Goal: Information Seeking & Learning: Find contact information

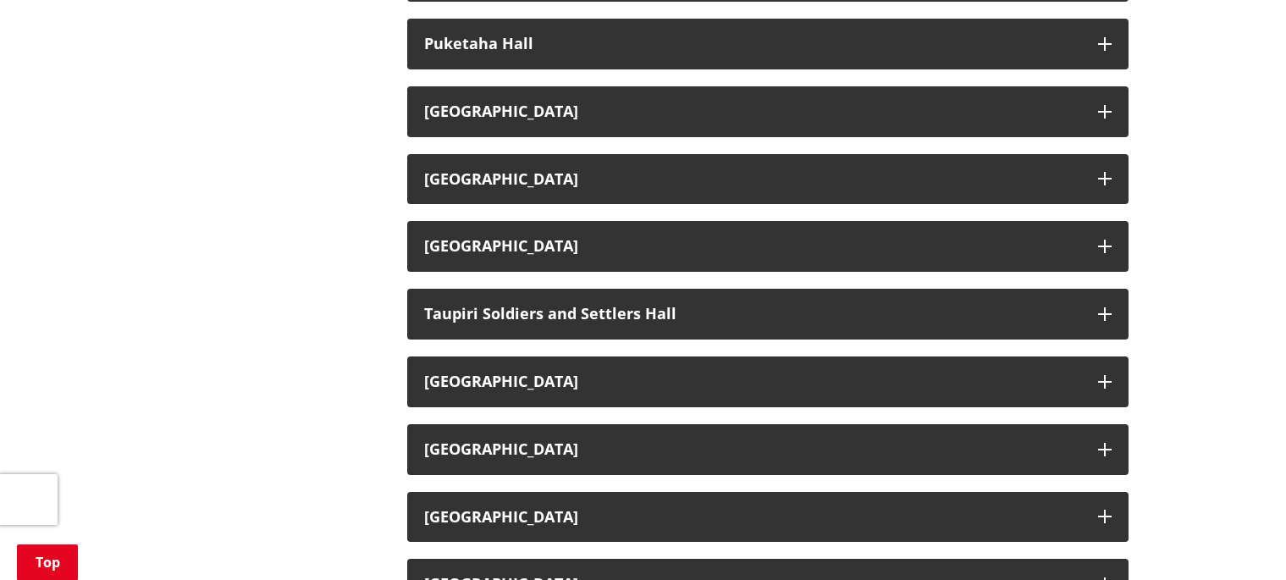
scroll to position [2239, 0]
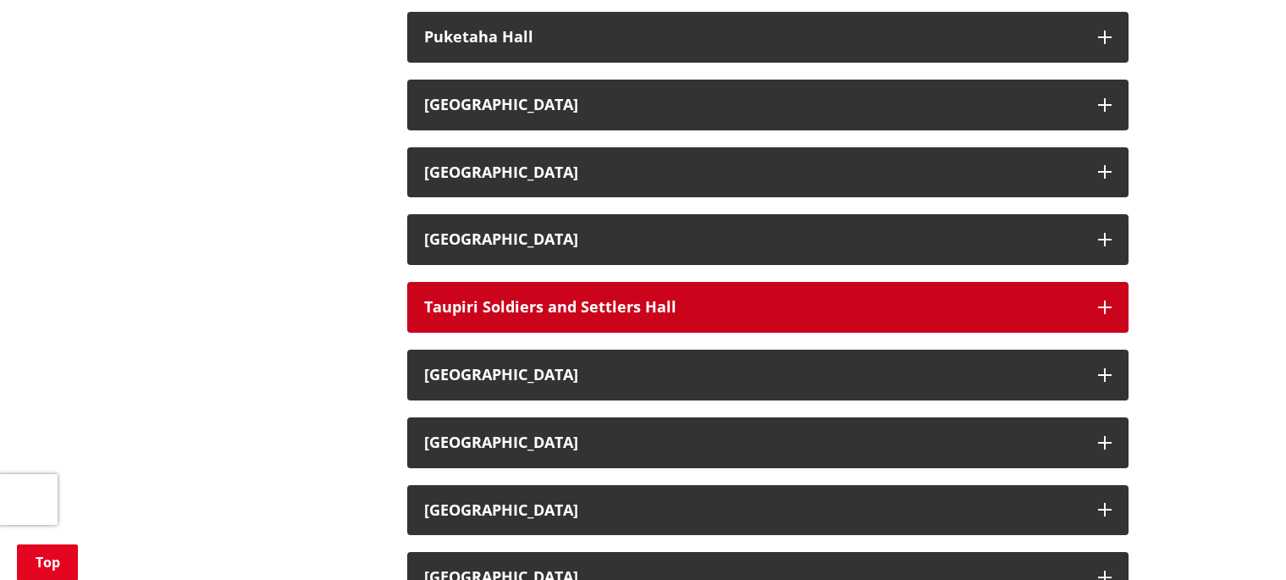
click at [612, 299] on h3 "Taupiri Soldiers and Settlers Hall" at bounding box center [752, 307] width 657 height 17
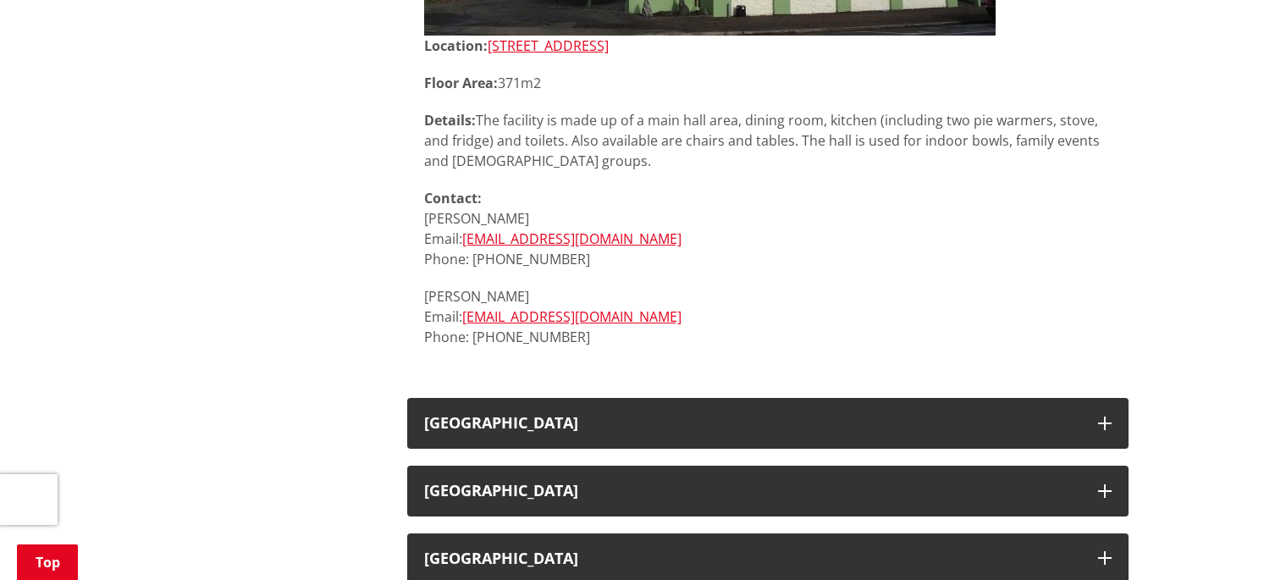
scroll to position [2770, 0]
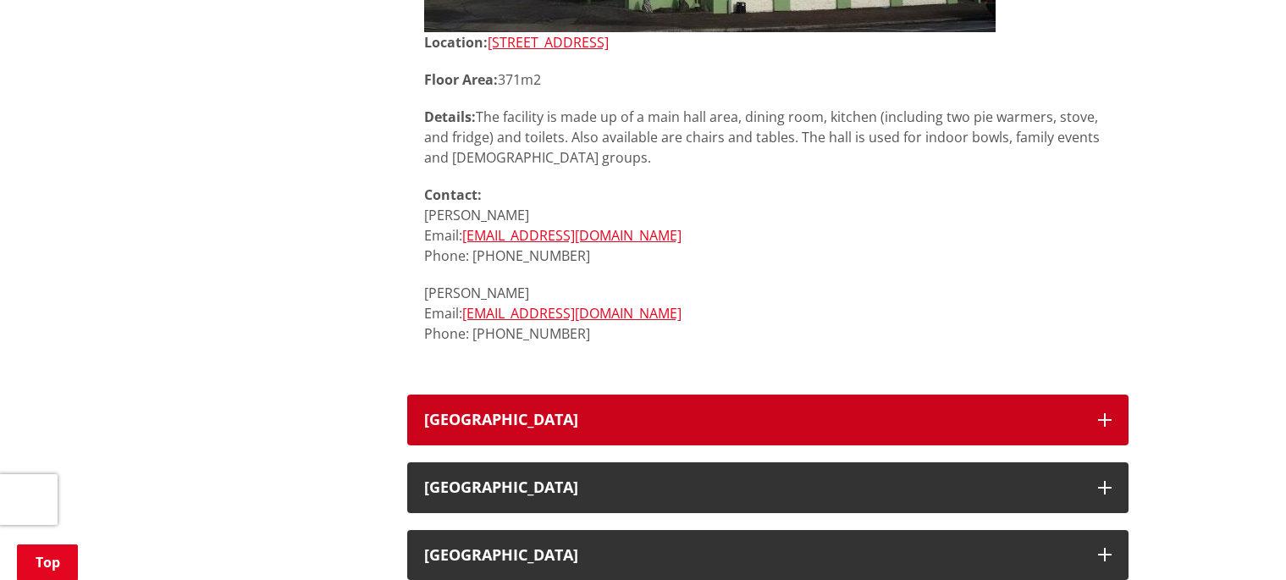
click at [592, 411] on h3 "[GEOGRAPHIC_DATA]" at bounding box center [752, 419] width 657 height 17
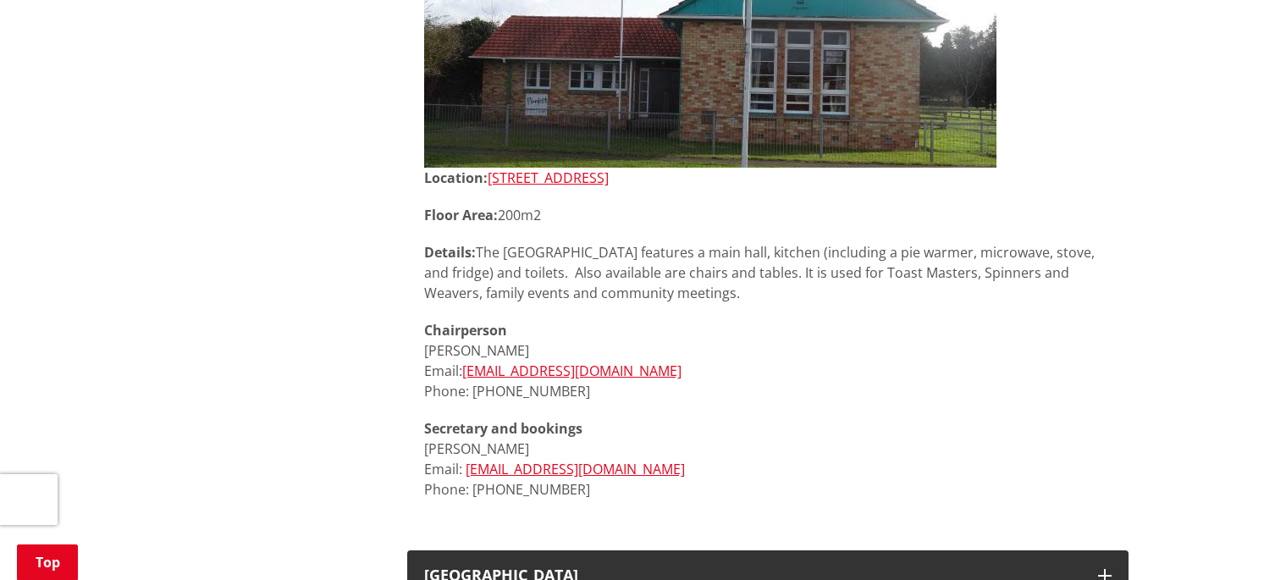
scroll to position [3321, 0]
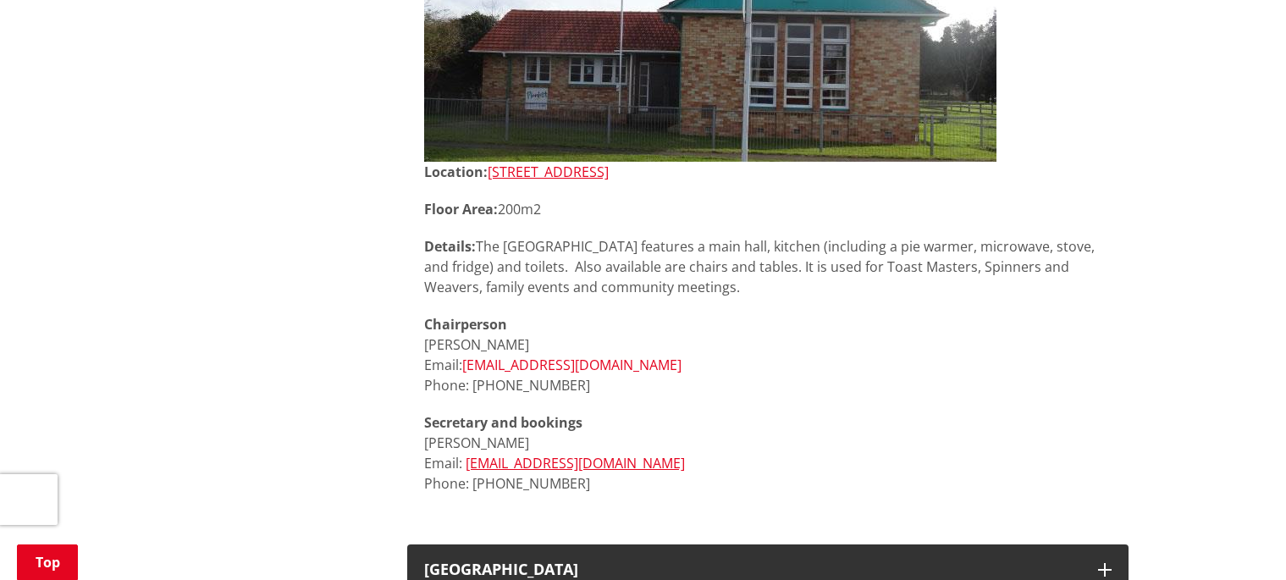
click at [586, 355] on link "[EMAIL_ADDRESS][DOMAIN_NAME]" at bounding box center [571, 364] width 219 height 19
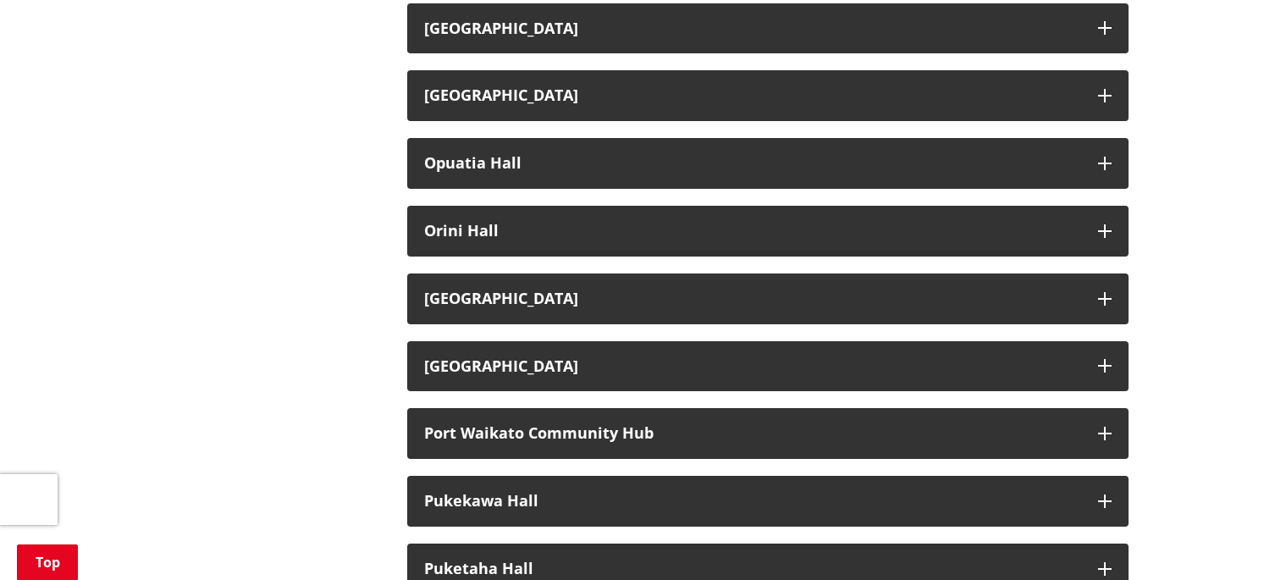
scroll to position [1703, 0]
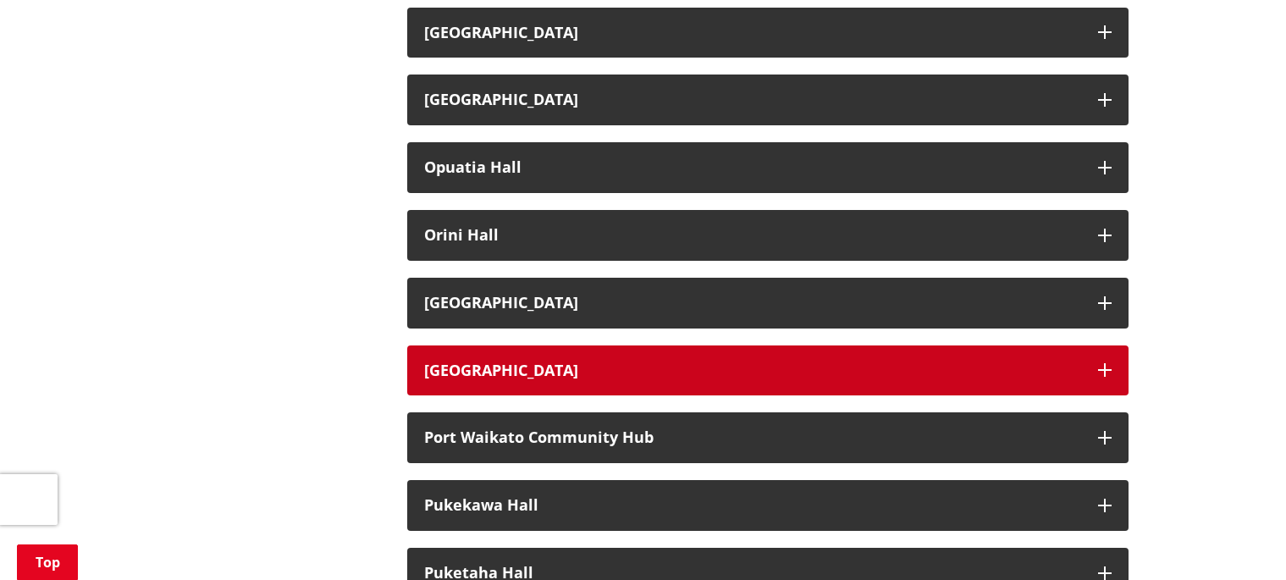
click at [486, 362] on h3 "Pookeno Hall" at bounding box center [752, 370] width 657 height 17
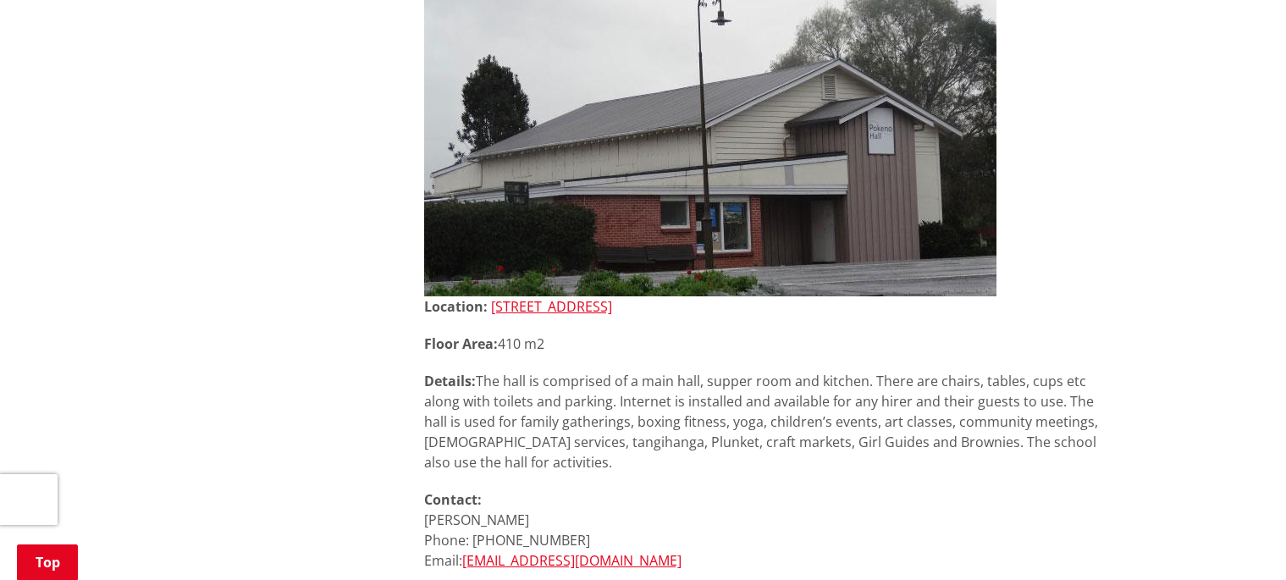
scroll to position [2150, 0]
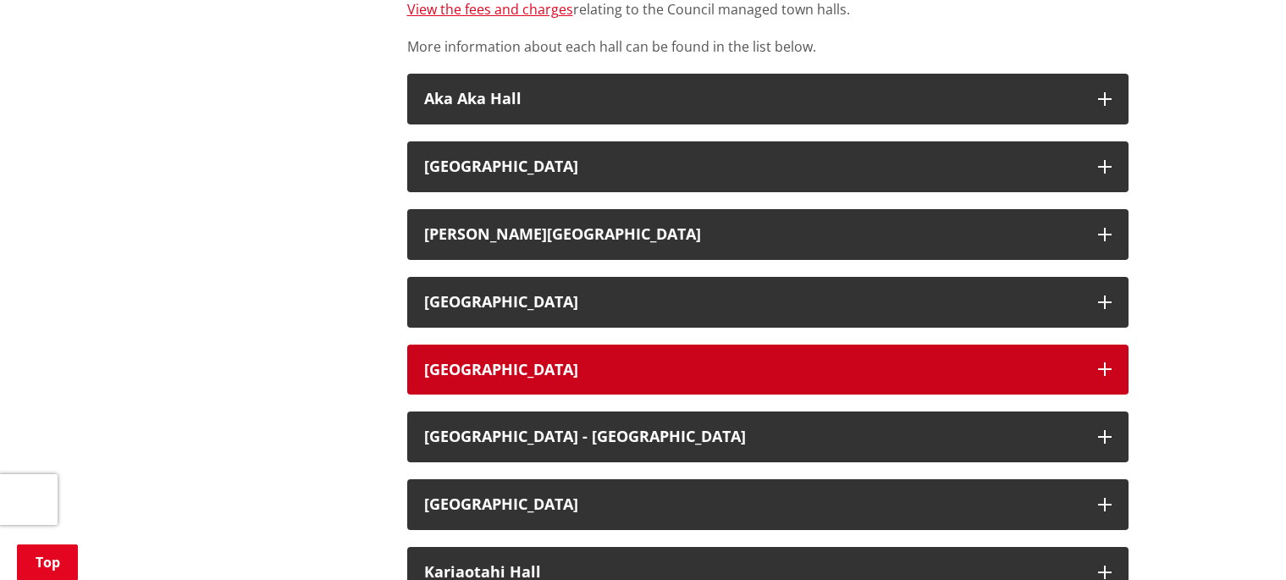
scroll to position [697, 0]
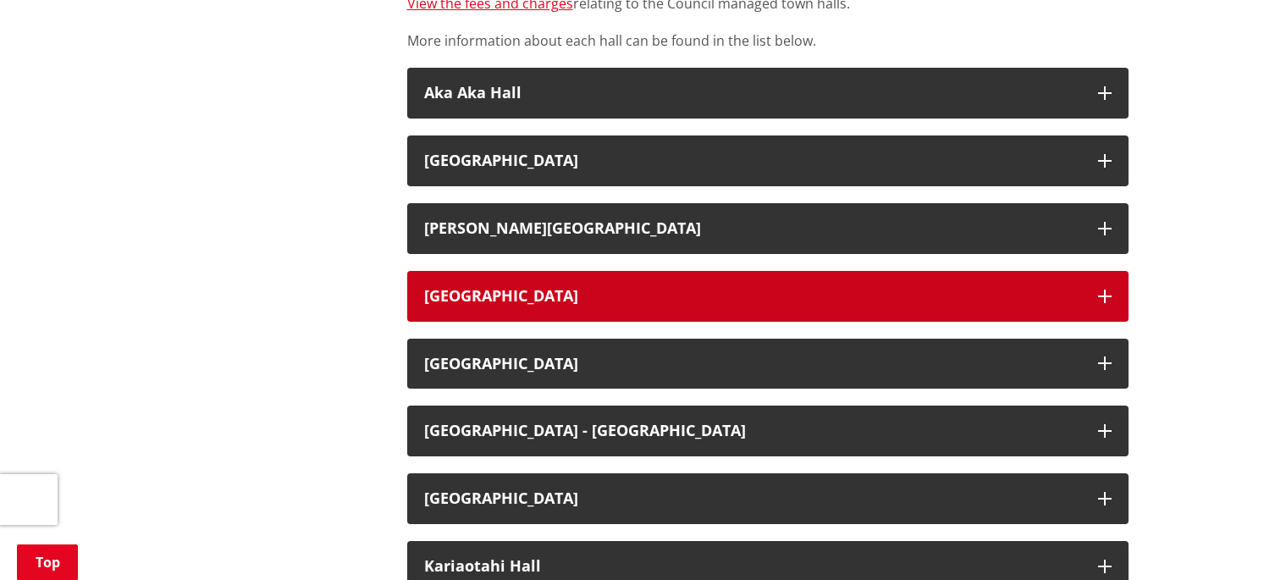
click at [559, 288] on h3 "Gordonton District Hall" at bounding box center [752, 296] width 657 height 17
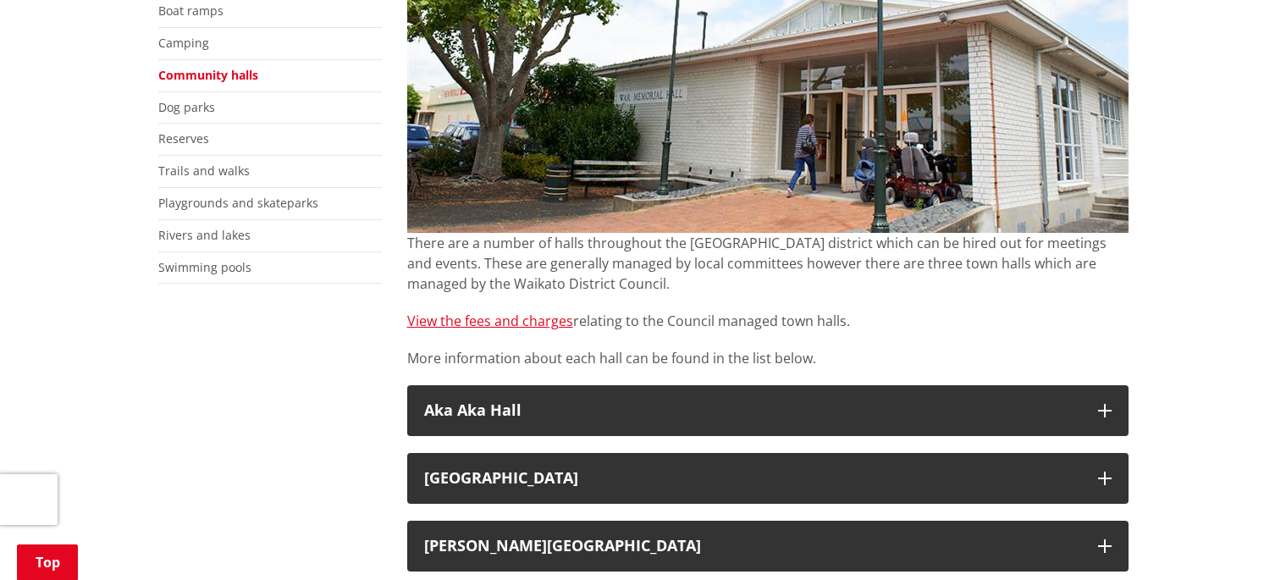
scroll to position [363, 0]
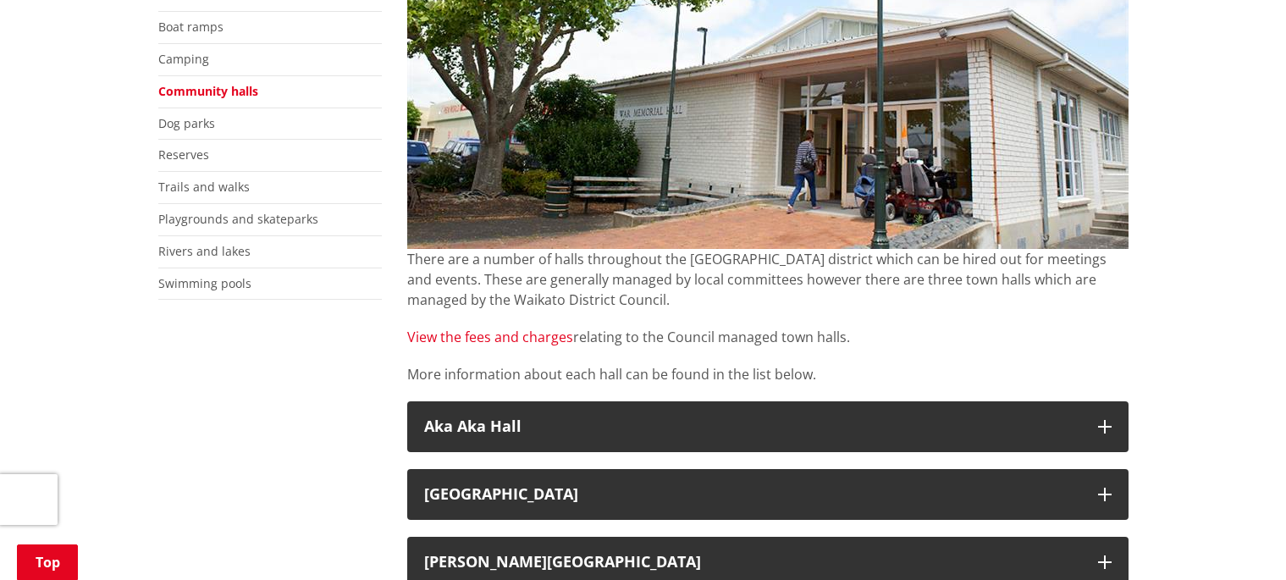
click at [487, 334] on link "View the fees and charges" at bounding box center [490, 337] width 166 height 19
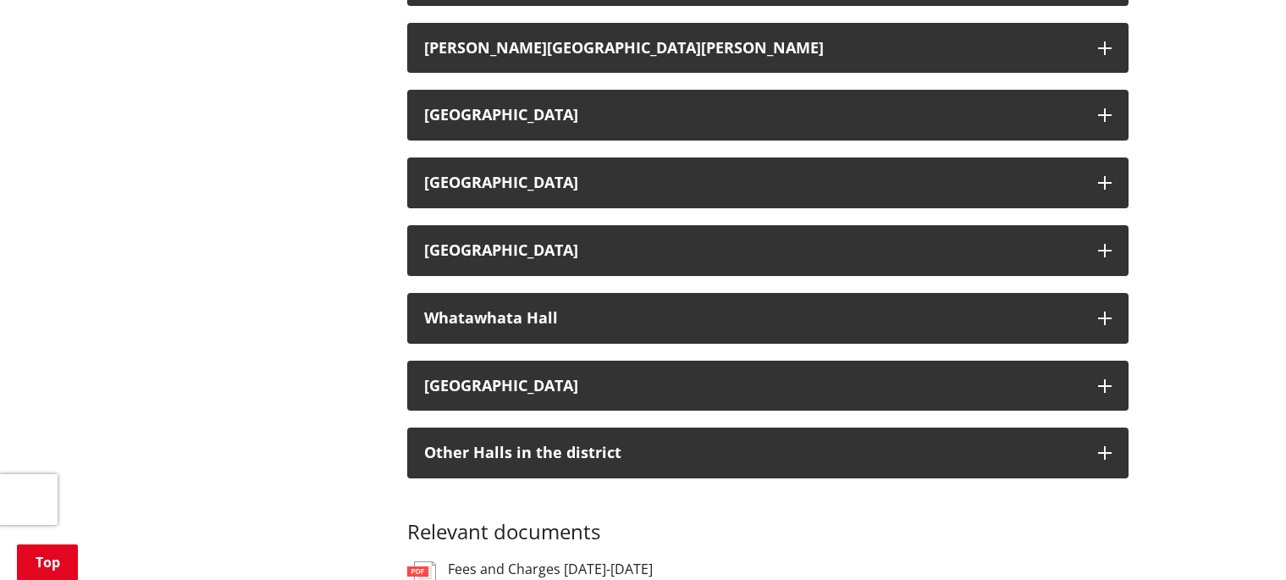
scroll to position [3620, 0]
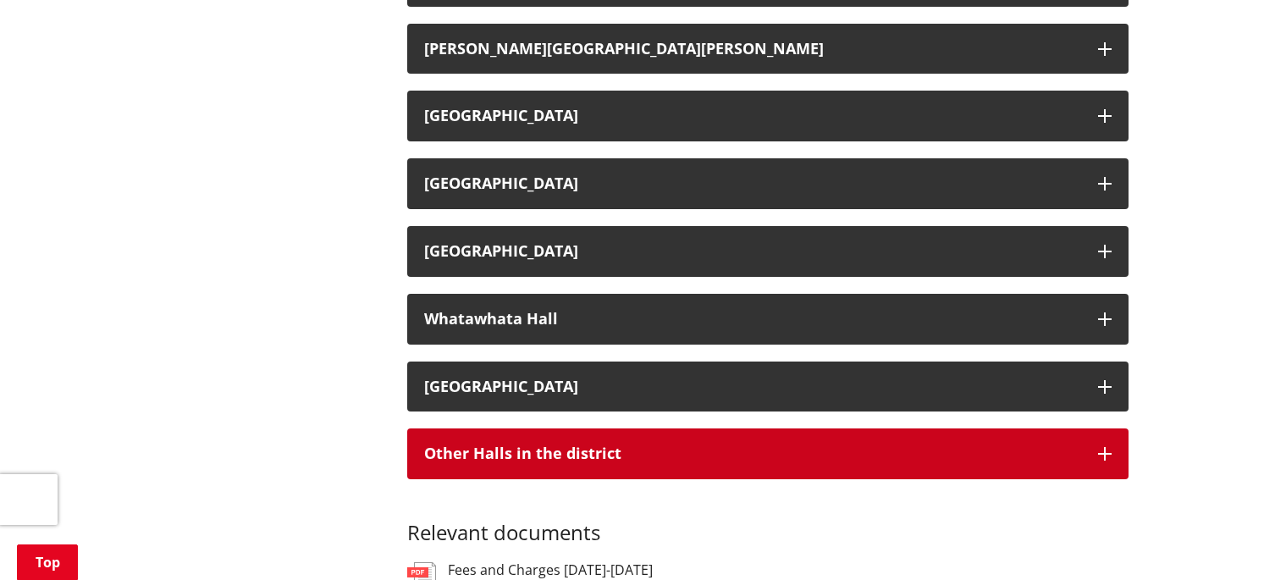
click at [536, 445] on h3 "Other Halls in the district" at bounding box center [752, 453] width 657 height 17
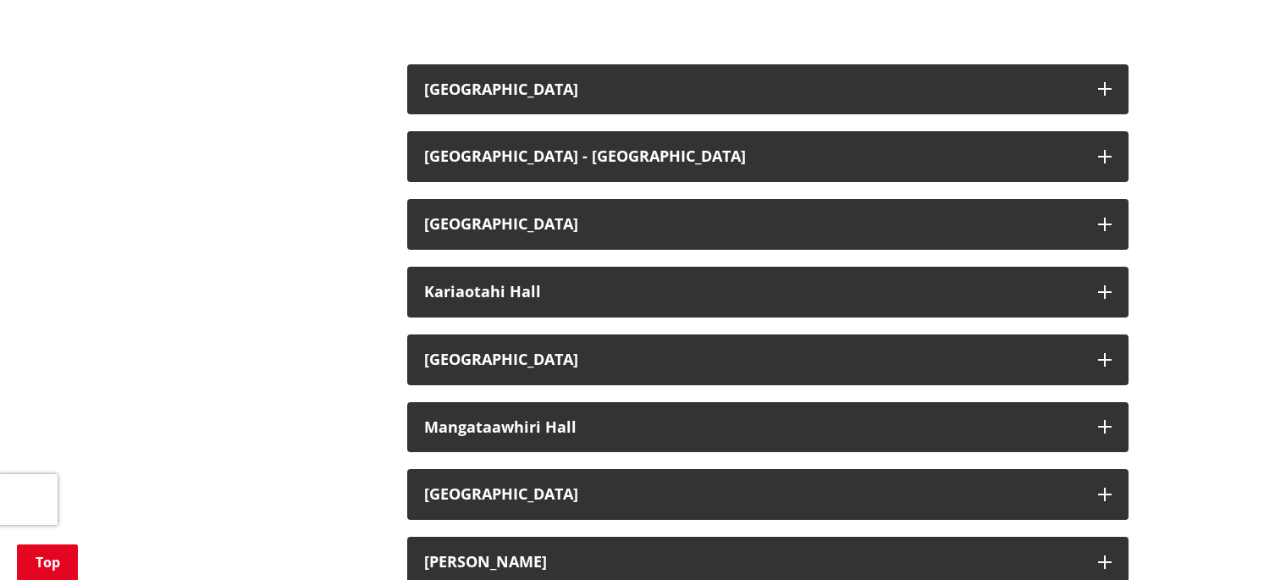
scroll to position [1589, 0]
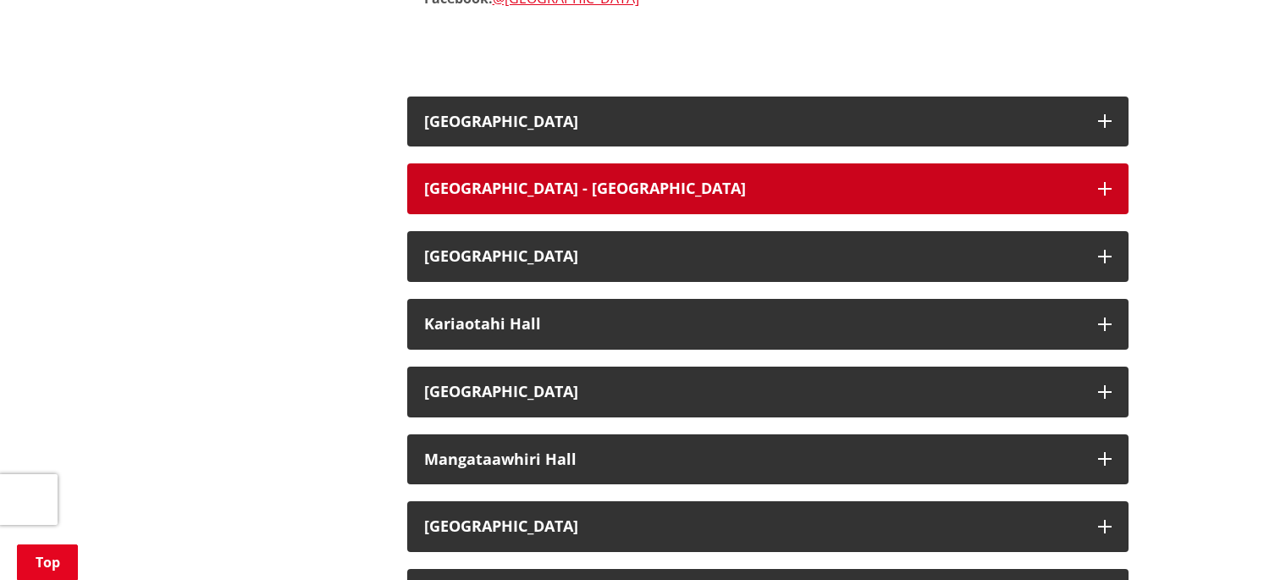
click at [531, 180] on h3 "[GEOGRAPHIC_DATA] - [GEOGRAPHIC_DATA]" at bounding box center [752, 188] width 657 height 17
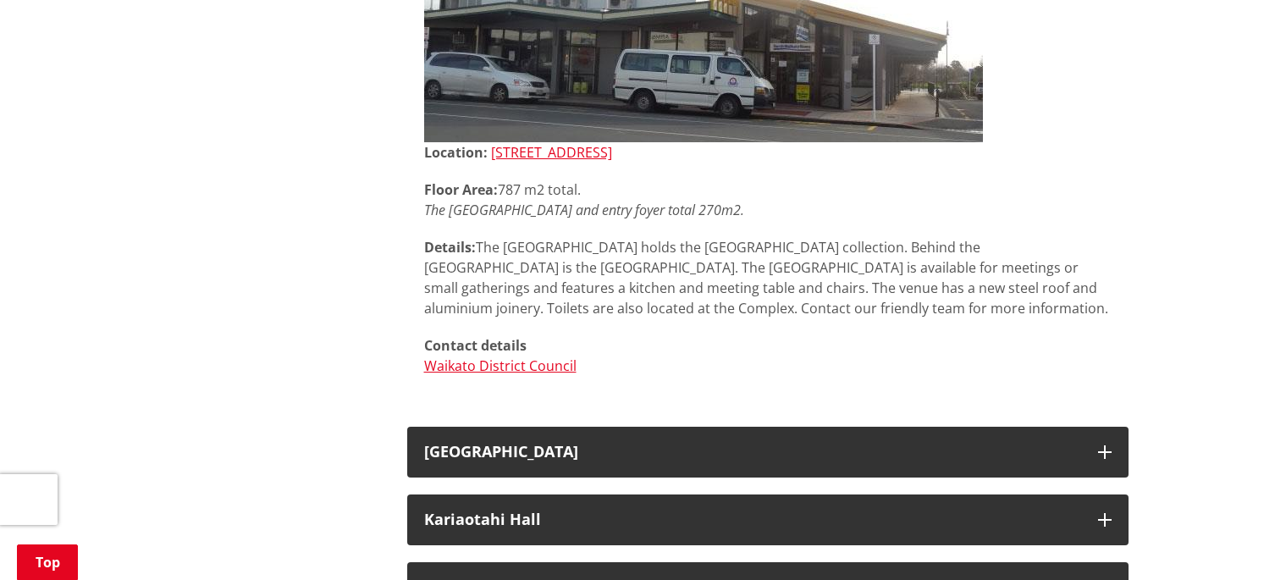
scroll to position [1898, 0]
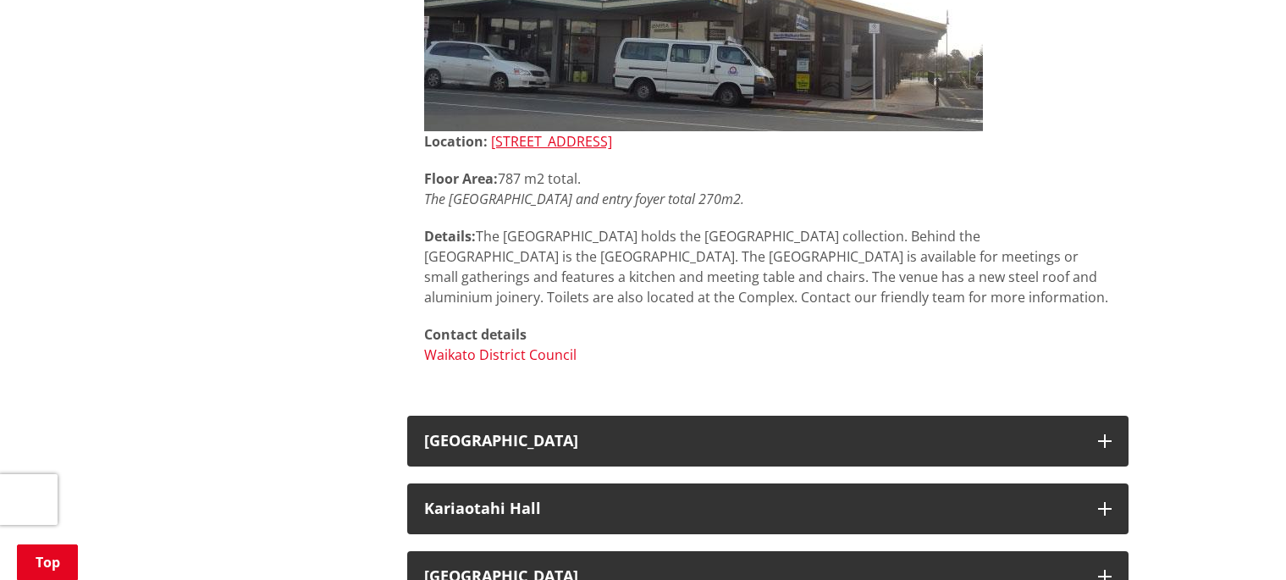
click at [545, 348] on link "Waikato District Council" at bounding box center [500, 354] width 152 height 19
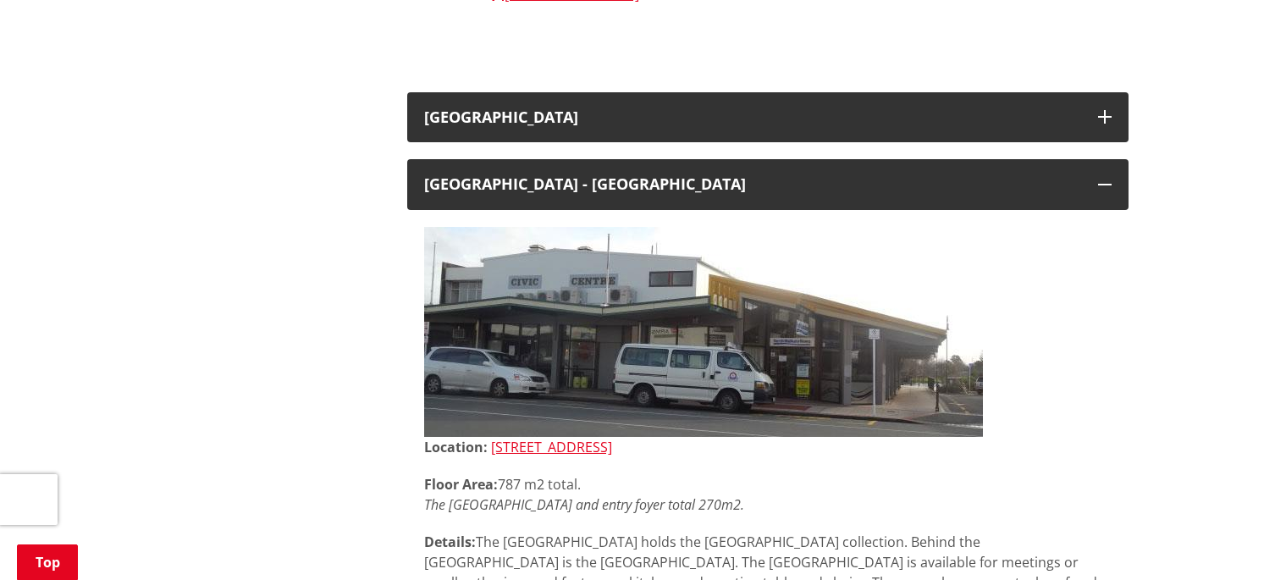
scroll to position [1498, 0]
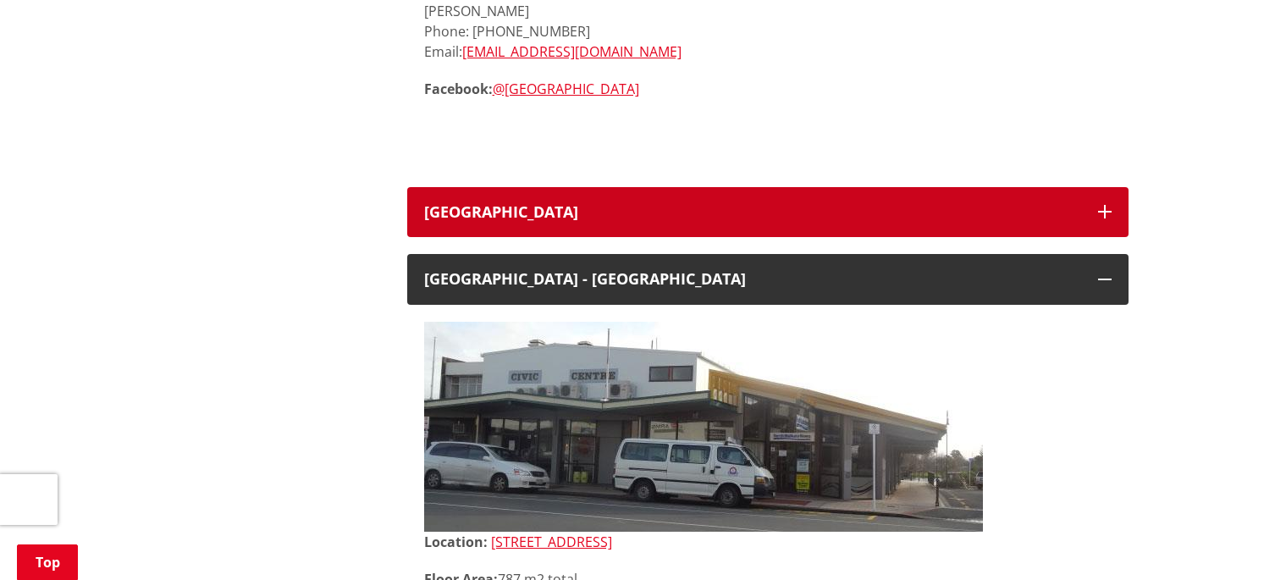
click at [467, 221] on button "[GEOGRAPHIC_DATA]" at bounding box center [767, 212] width 721 height 51
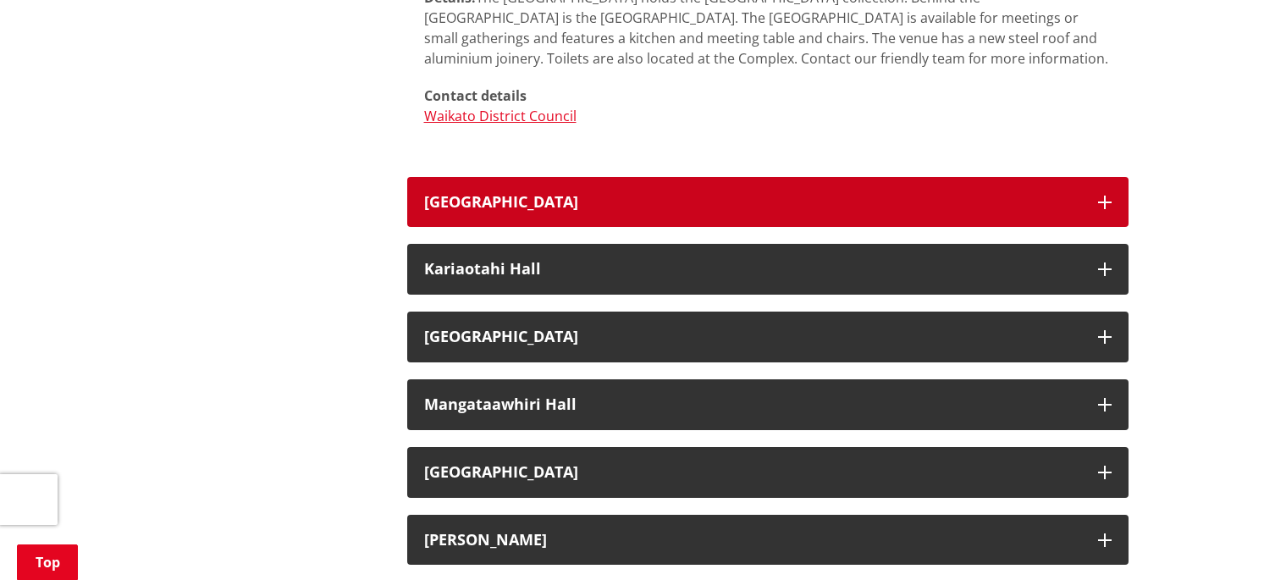
scroll to position [2910, 0]
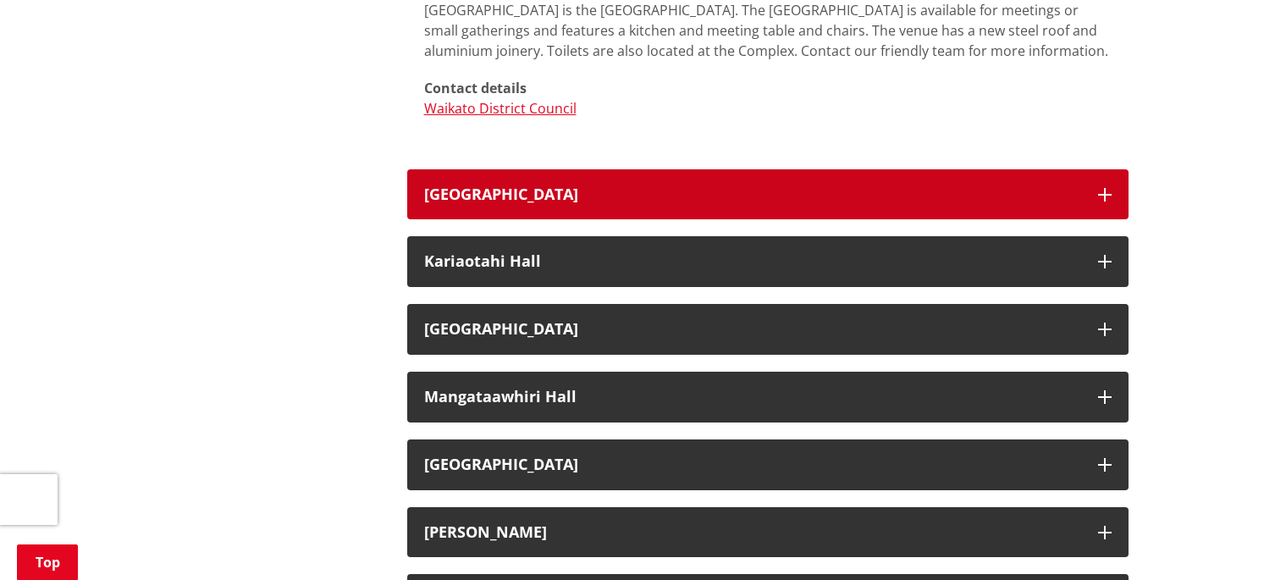
click at [482, 177] on button "[GEOGRAPHIC_DATA]" at bounding box center [767, 194] width 721 height 51
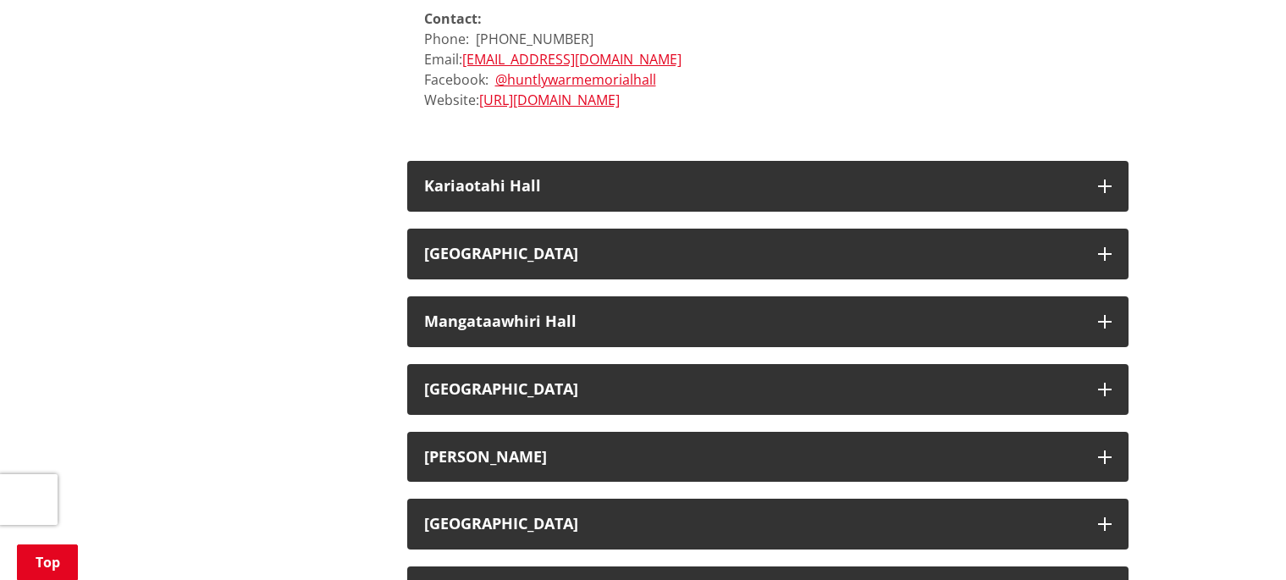
scroll to position [3547, 0]
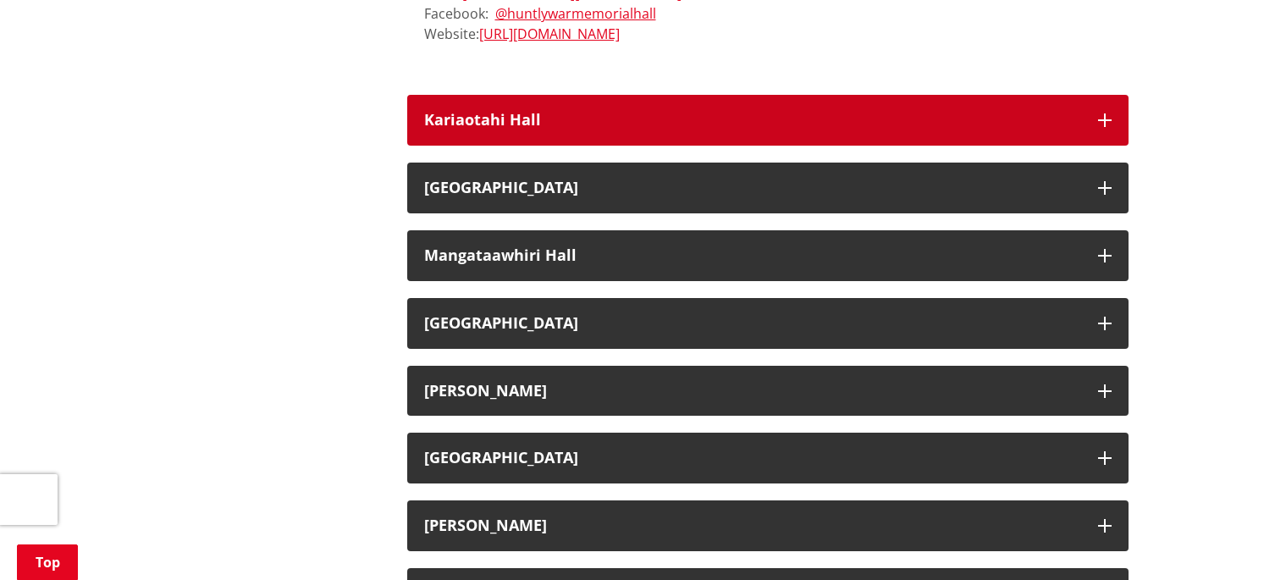
click at [481, 112] on h3 "Kariaotahi Hall" at bounding box center [752, 120] width 657 height 17
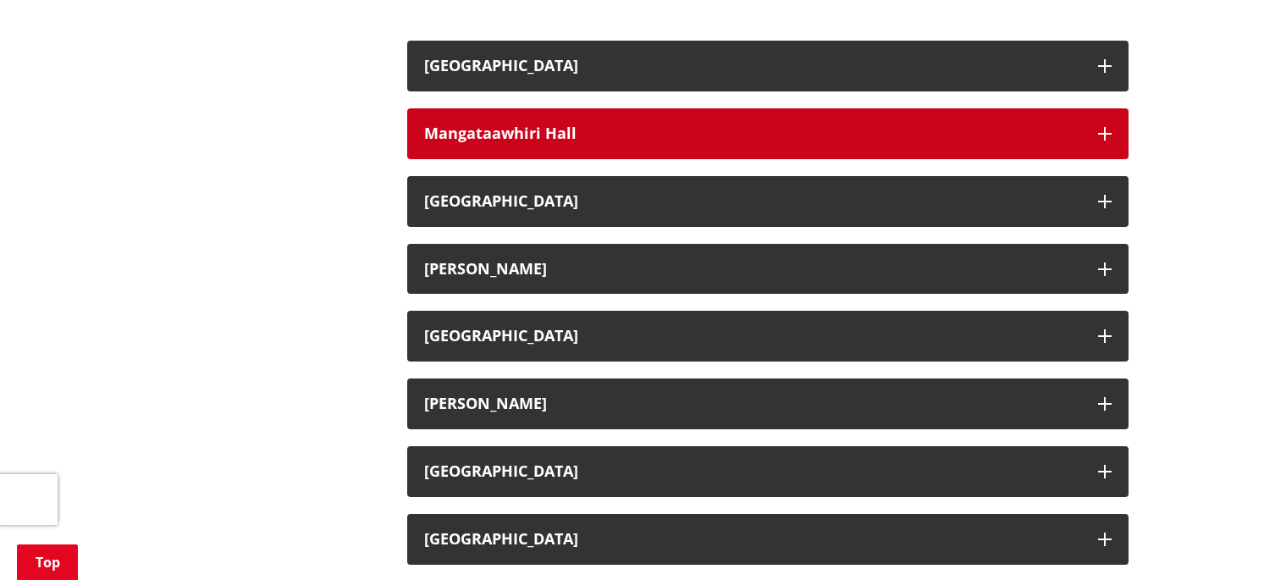
scroll to position [4360, 0]
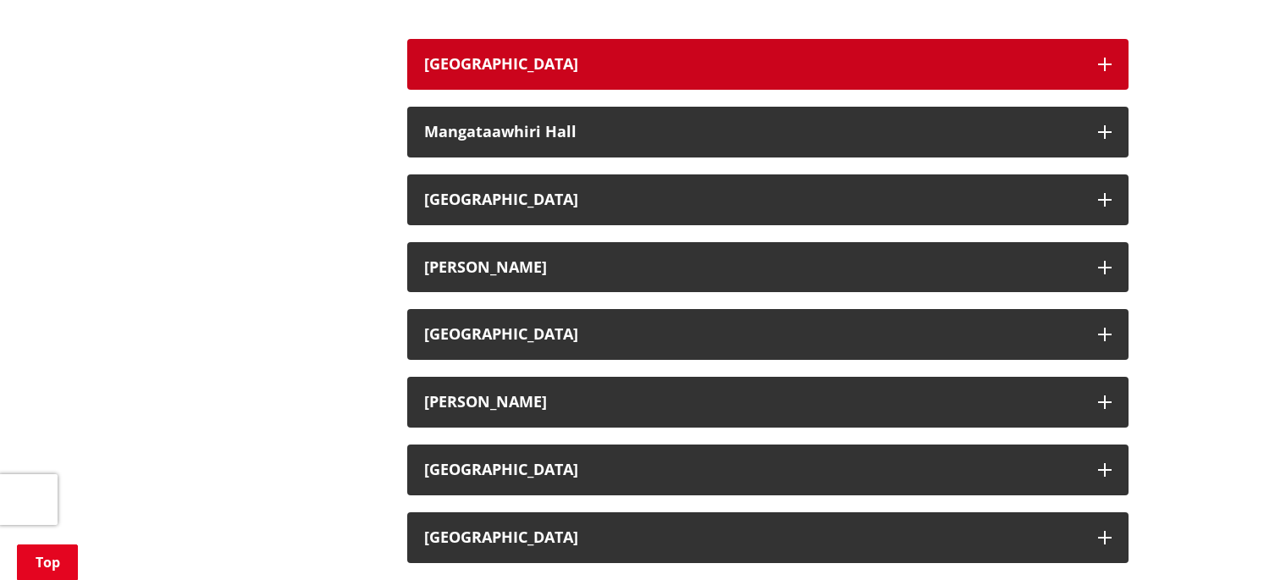
click at [480, 56] on h3 "[GEOGRAPHIC_DATA]" at bounding box center [752, 64] width 657 height 17
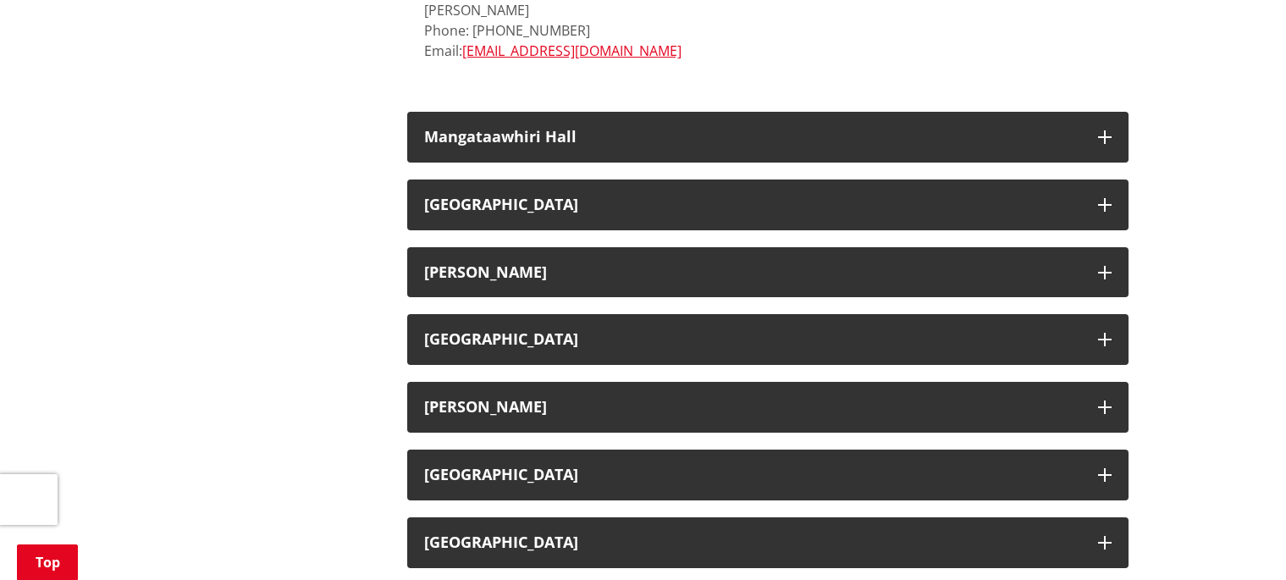
scroll to position [5013, 0]
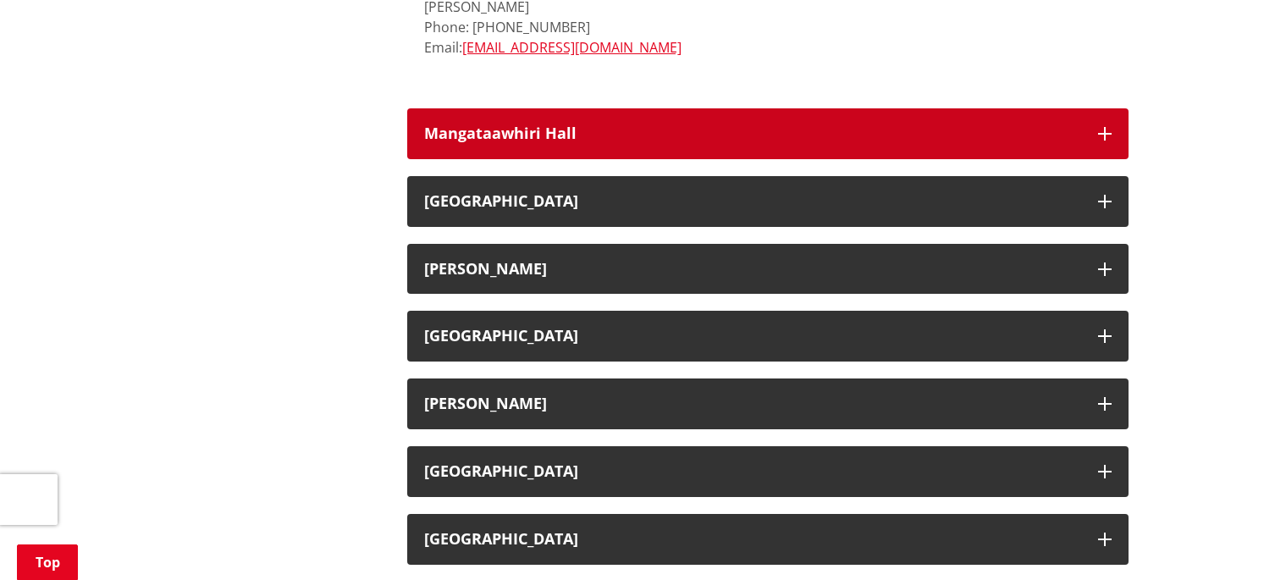
click at [475, 125] on h3 "Mangataawhiri Hall" at bounding box center [752, 133] width 657 height 17
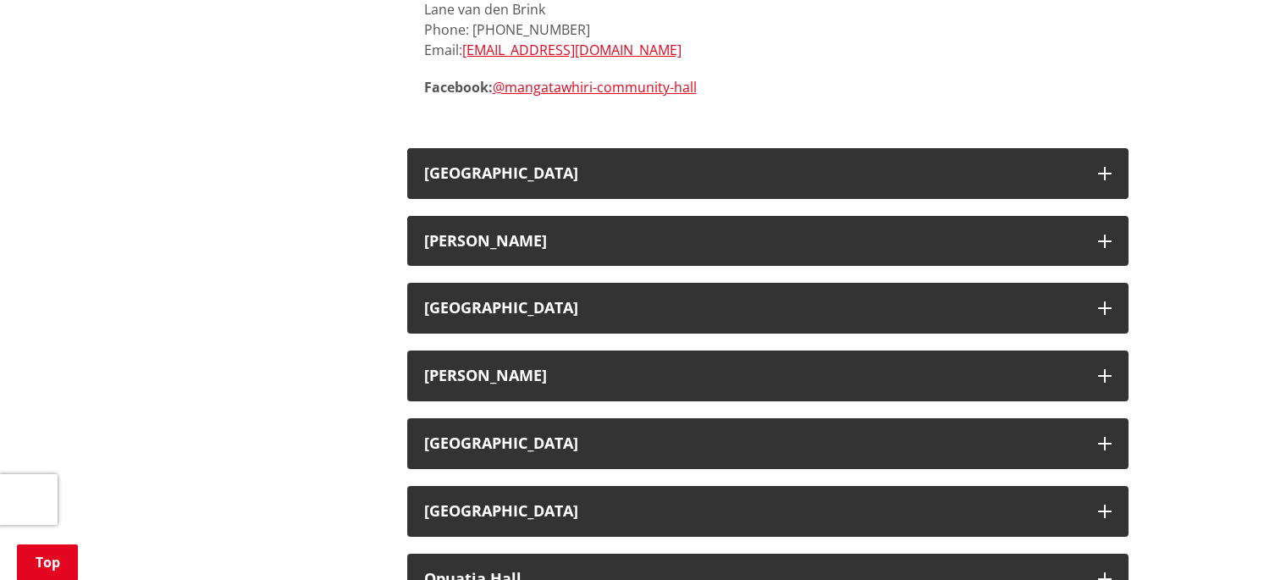
scroll to position [5697, 0]
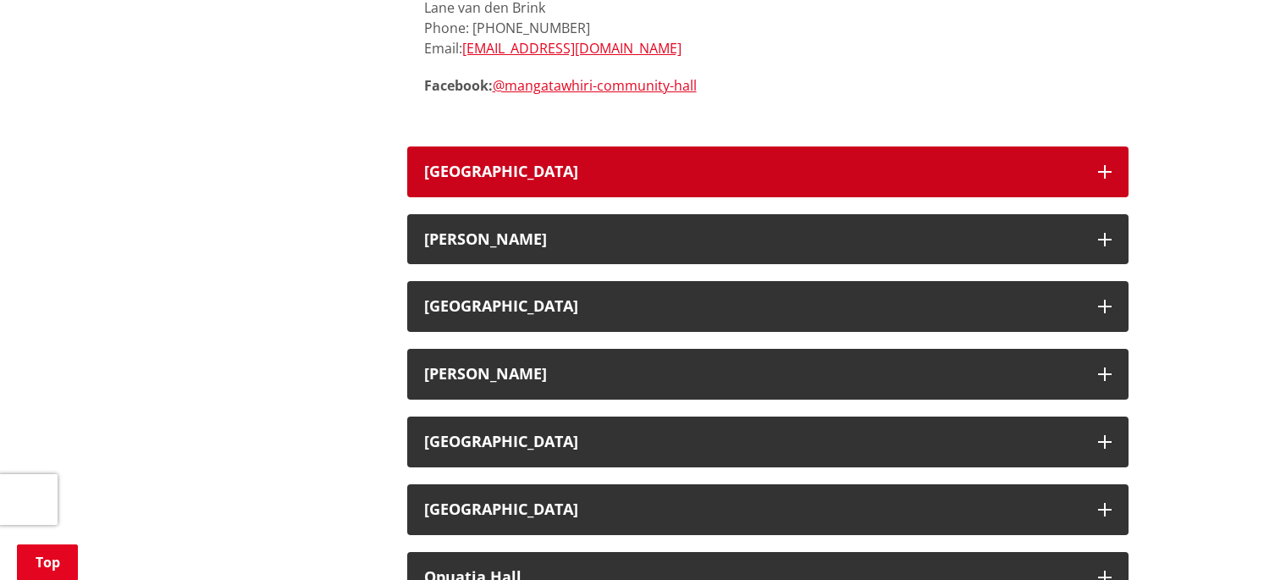
click at [471, 163] on h3 "[GEOGRAPHIC_DATA]" at bounding box center [752, 171] width 657 height 17
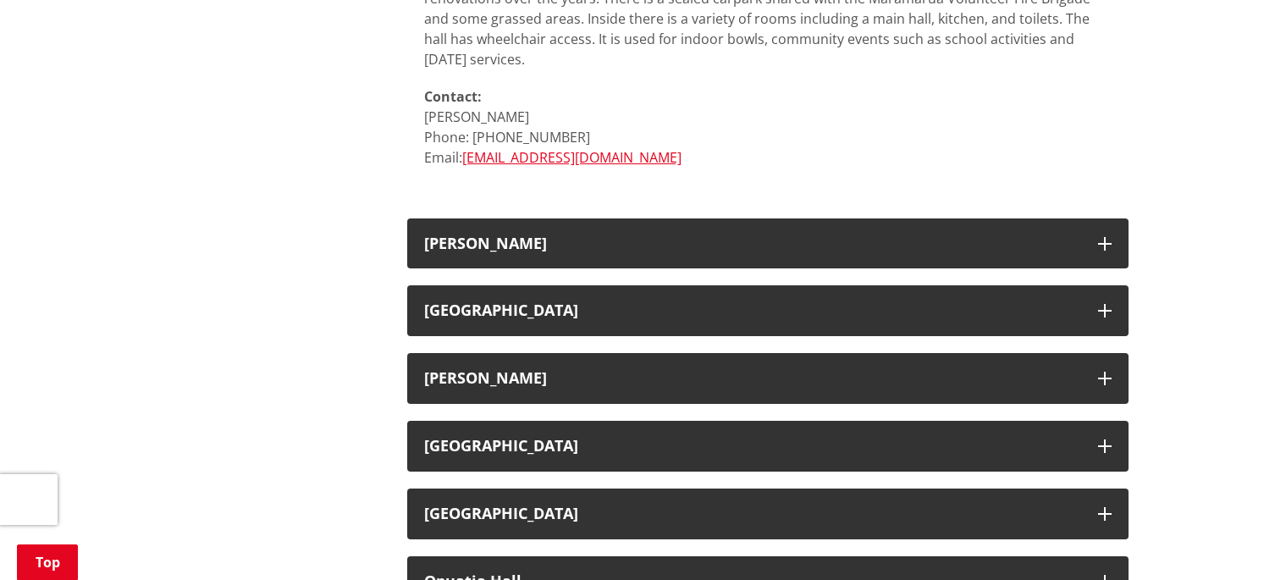
scroll to position [6237, 0]
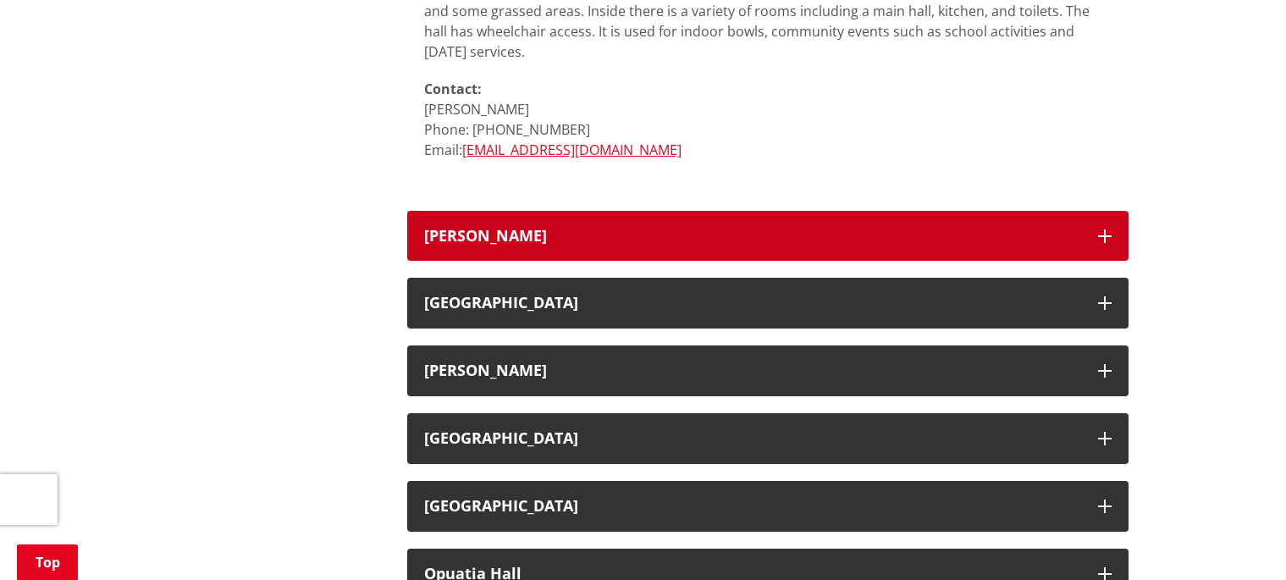
click at [470, 228] on h3 "[PERSON_NAME]" at bounding box center [752, 236] width 657 height 17
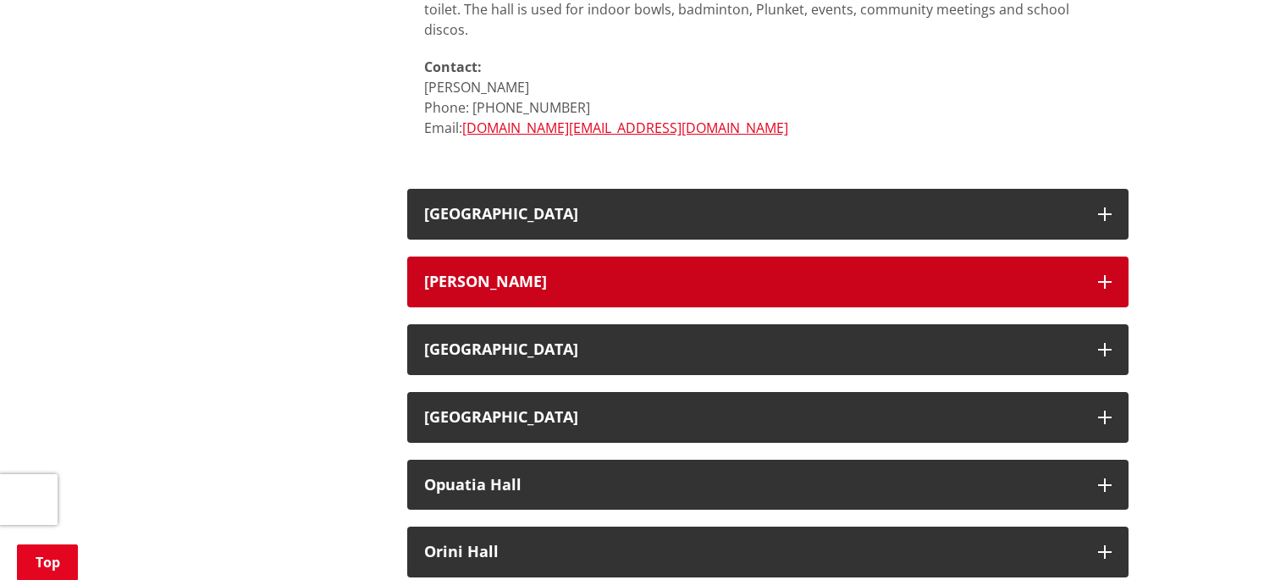
scroll to position [6853, 0]
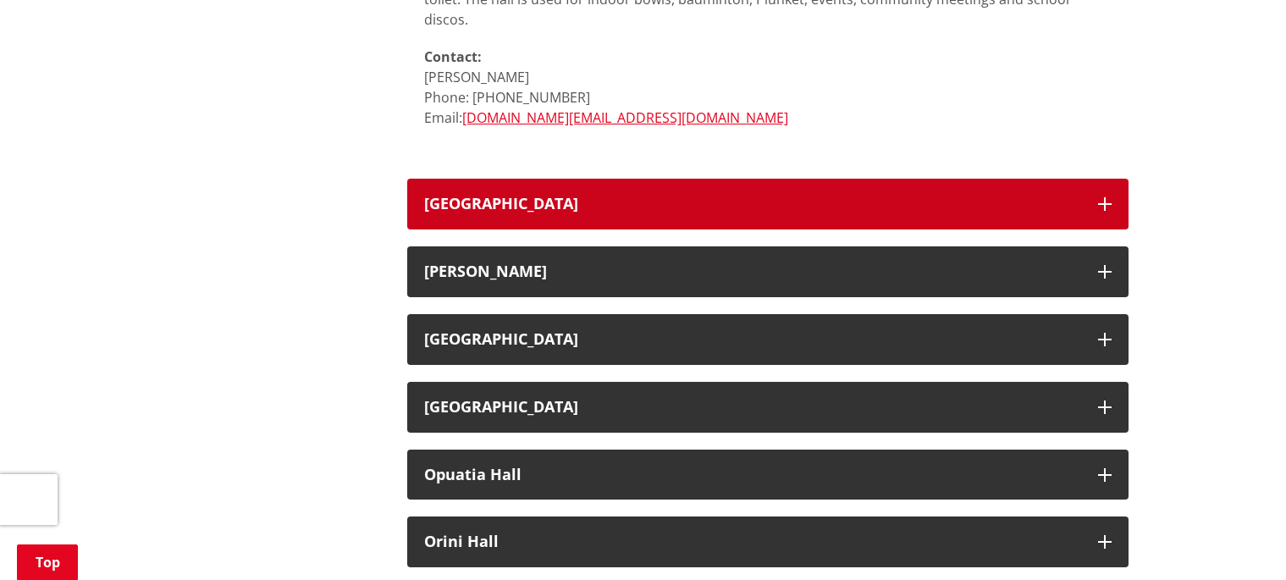
click at [476, 195] on h3 "[GEOGRAPHIC_DATA]" at bounding box center [752, 203] width 657 height 17
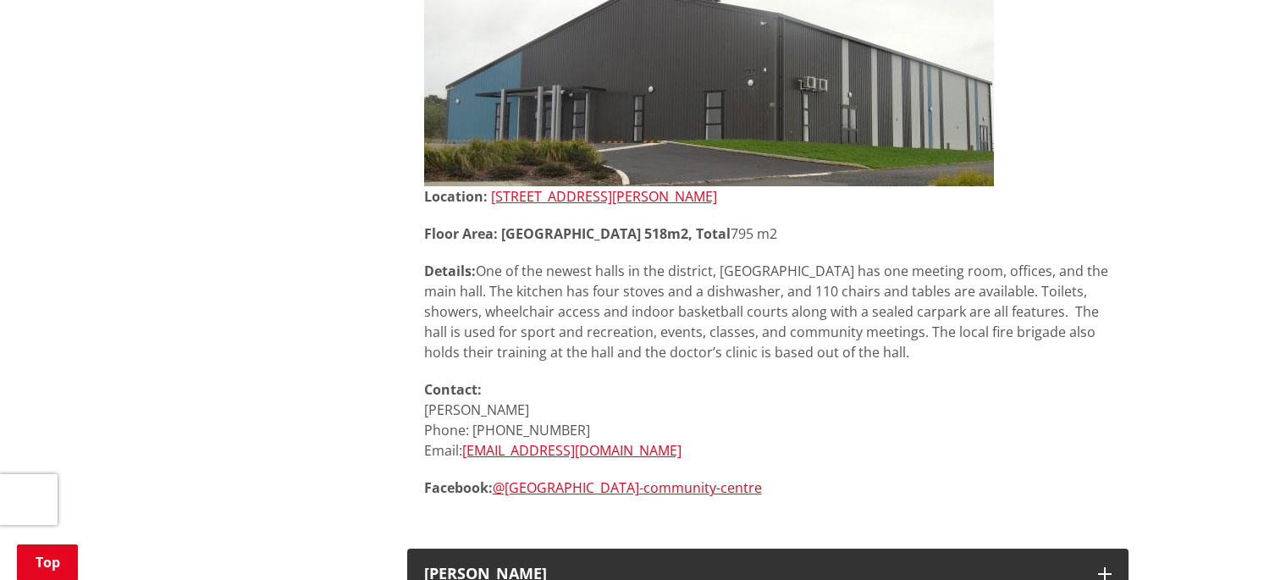
scroll to position [7131, 0]
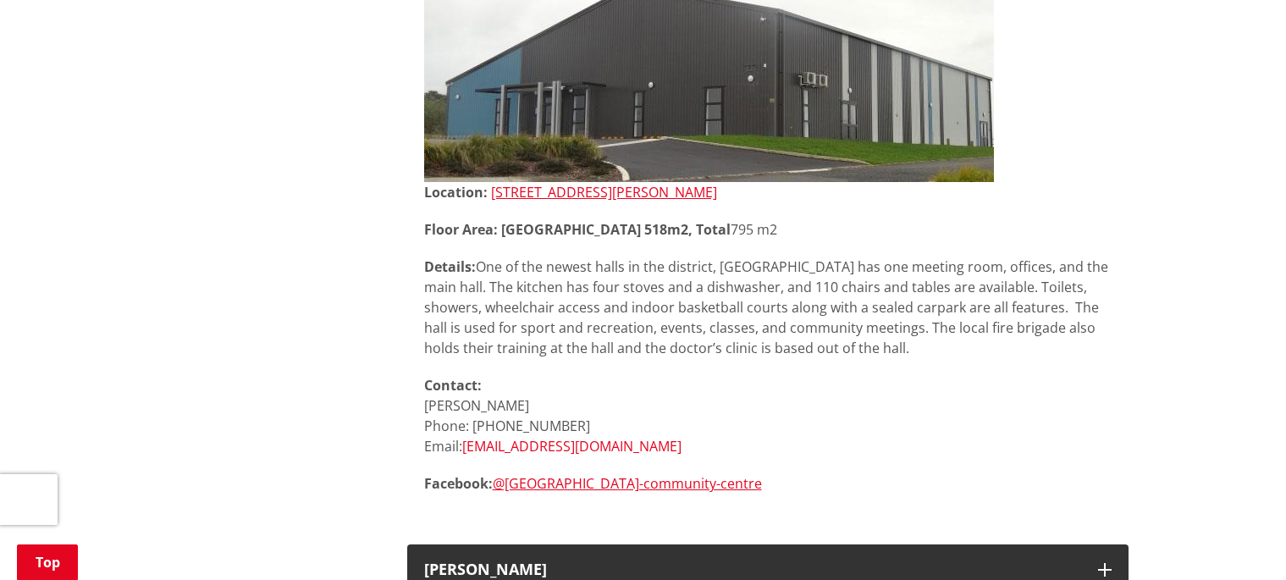
click at [563, 437] on link "[EMAIL_ADDRESS][DOMAIN_NAME]" at bounding box center [571, 446] width 219 height 19
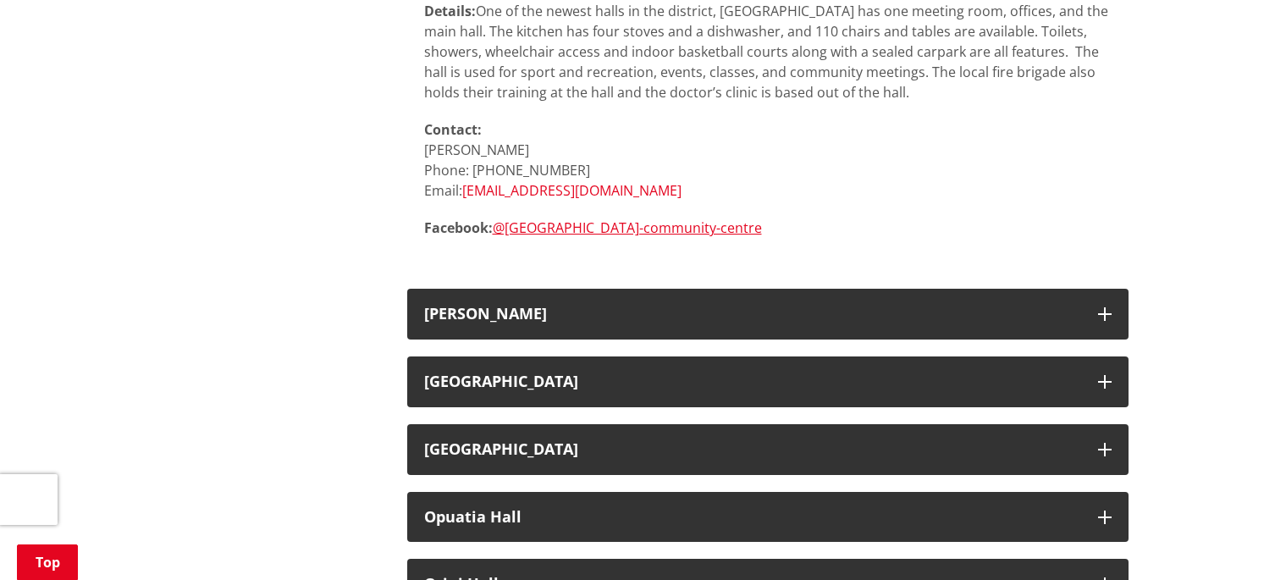
scroll to position [7389, 0]
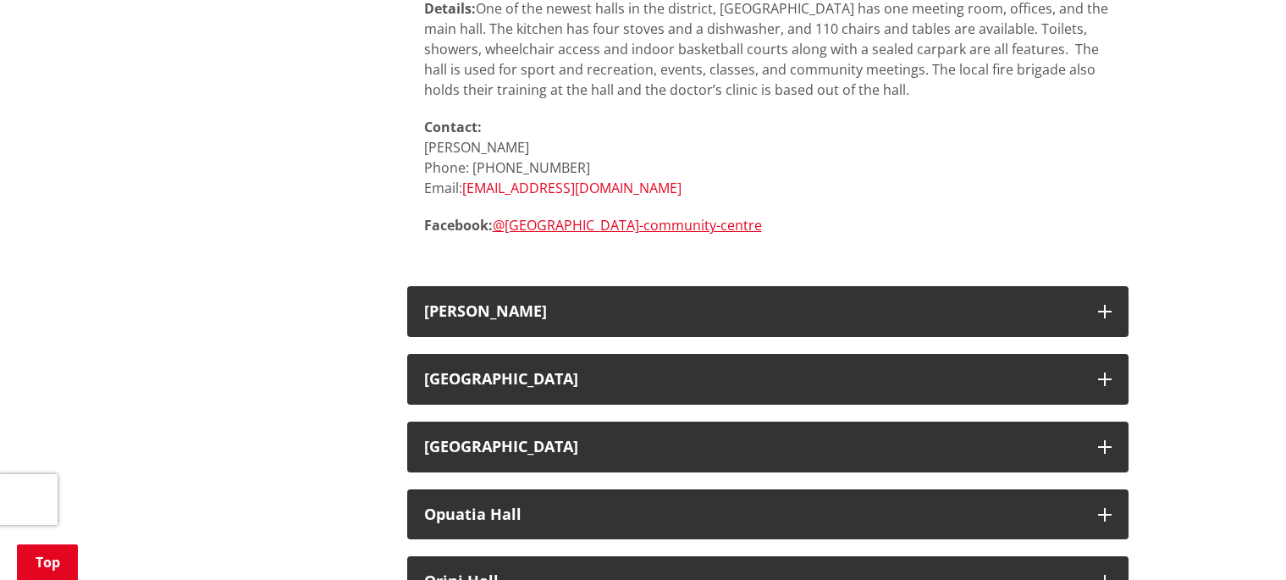
click at [464, 303] on h3 "[PERSON_NAME]" at bounding box center [752, 311] width 657 height 17
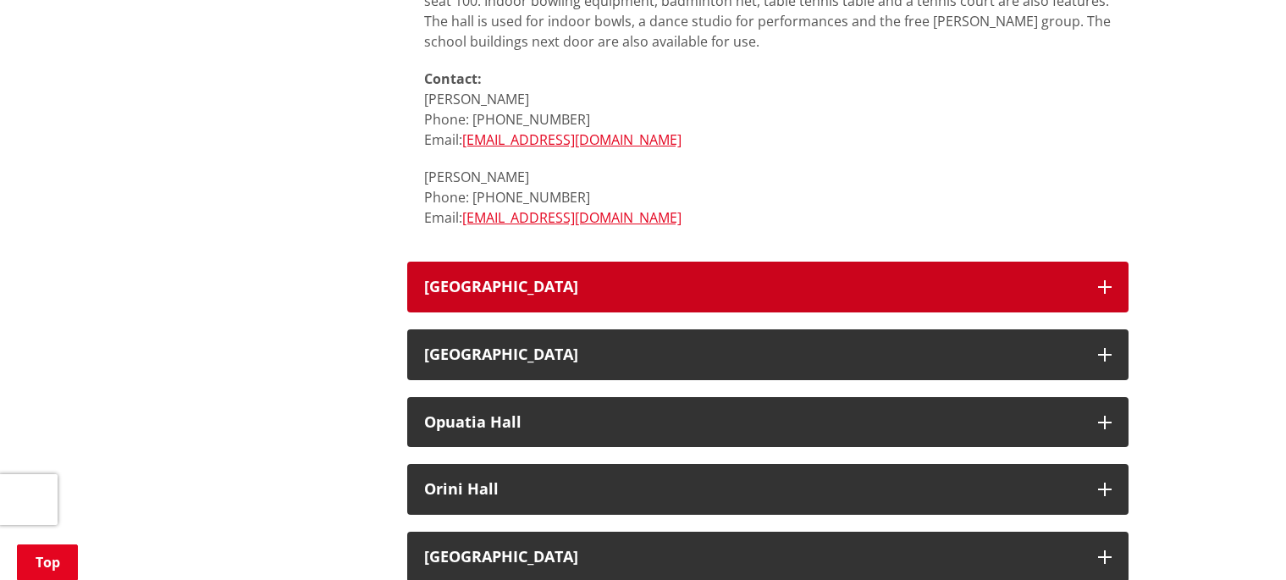
scroll to position [8033, 0]
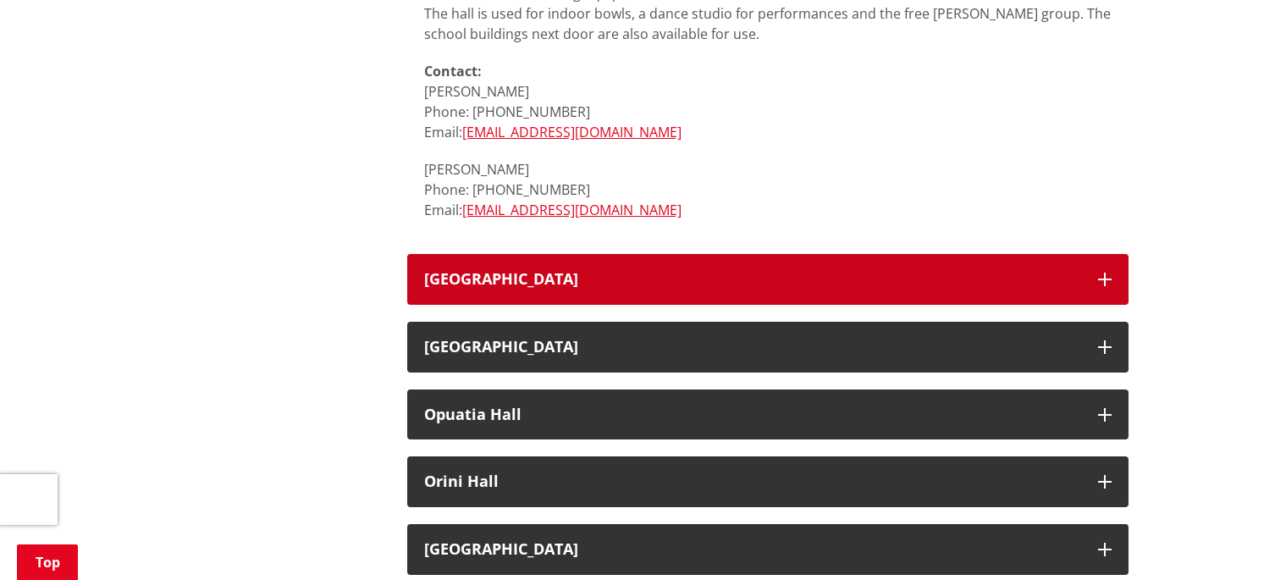
click at [482, 254] on button "[GEOGRAPHIC_DATA]" at bounding box center [767, 279] width 721 height 51
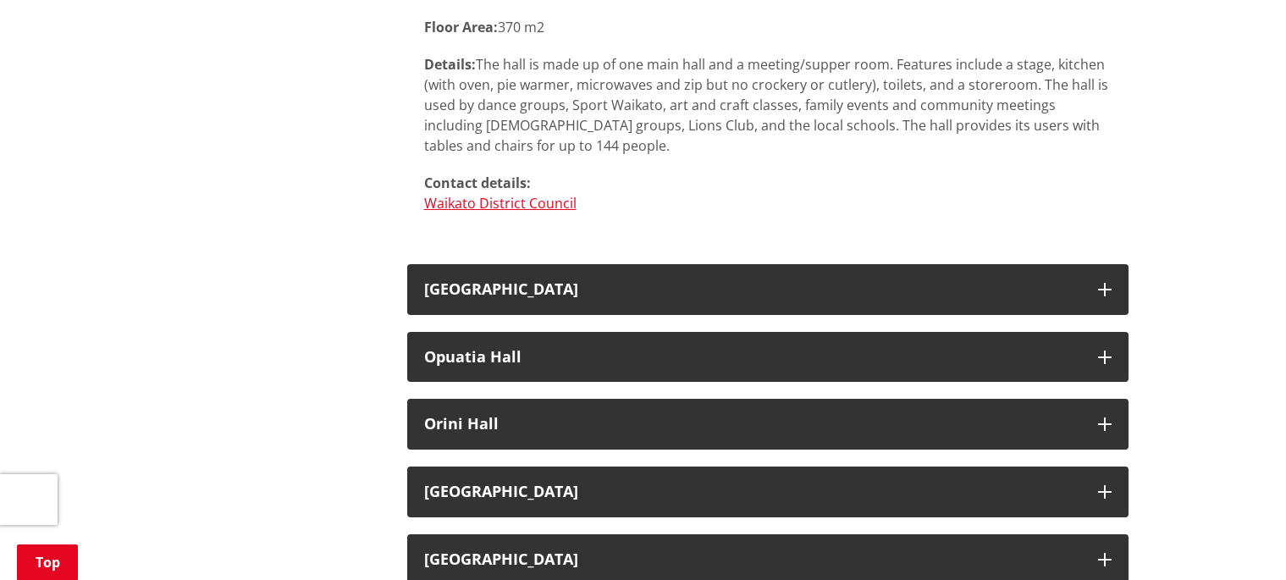
scroll to position [8593, 0]
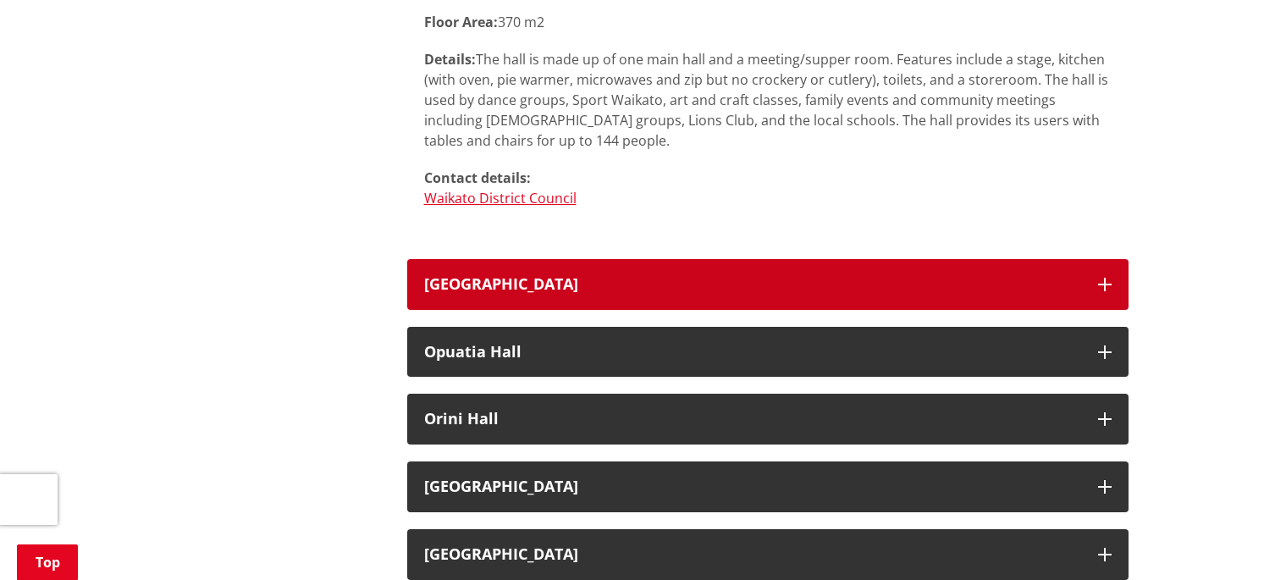
click at [480, 276] on h3 "[GEOGRAPHIC_DATA]" at bounding box center [752, 284] width 657 height 17
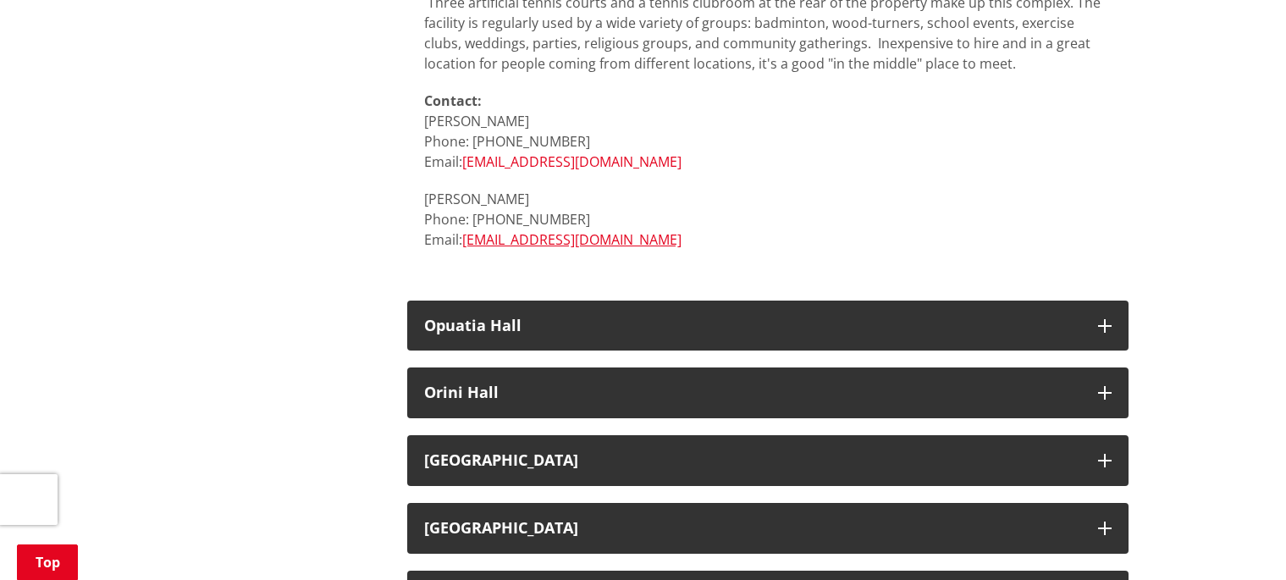
scroll to position [9308, 0]
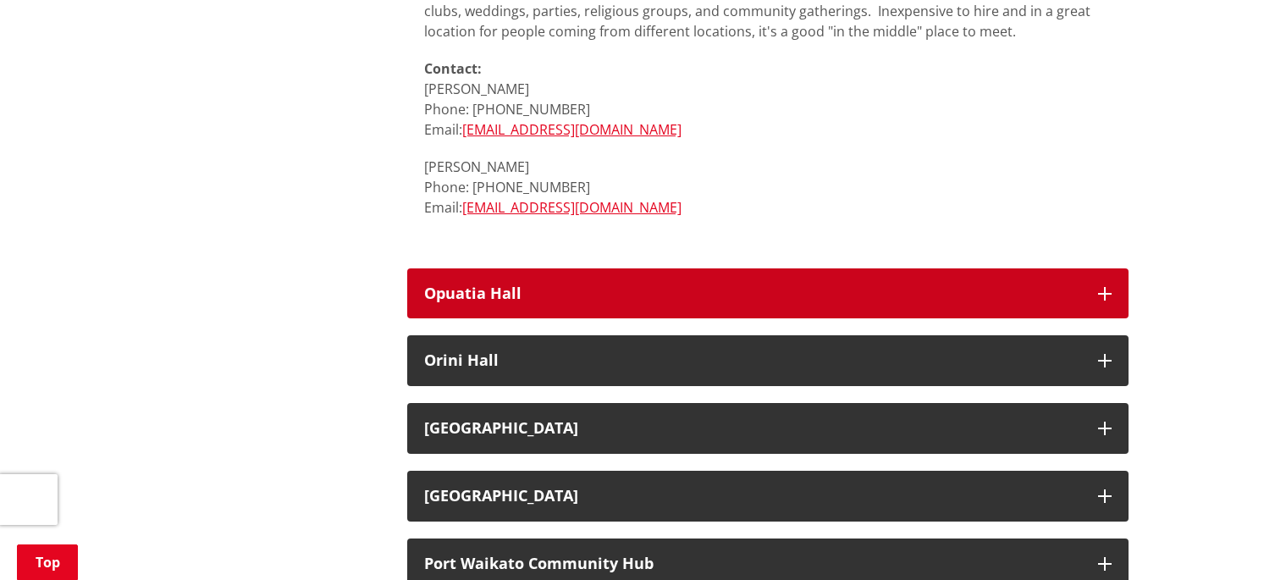
click at [479, 285] on h3 "Opuatia Hall" at bounding box center [752, 293] width 657 height 17
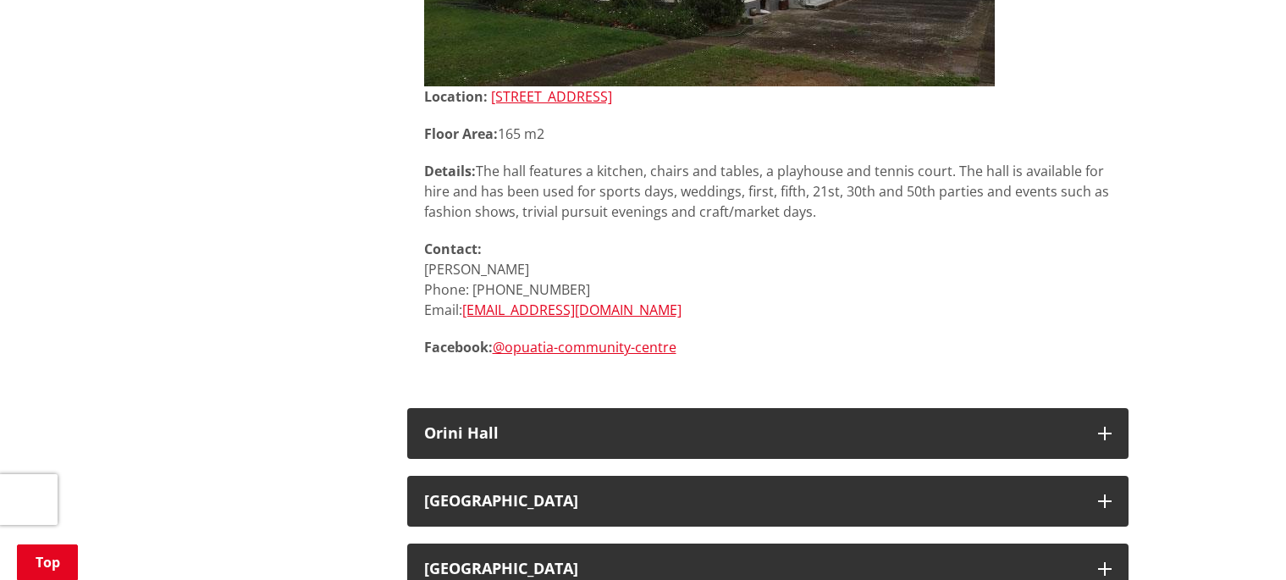
scroll to position [9907, 0]
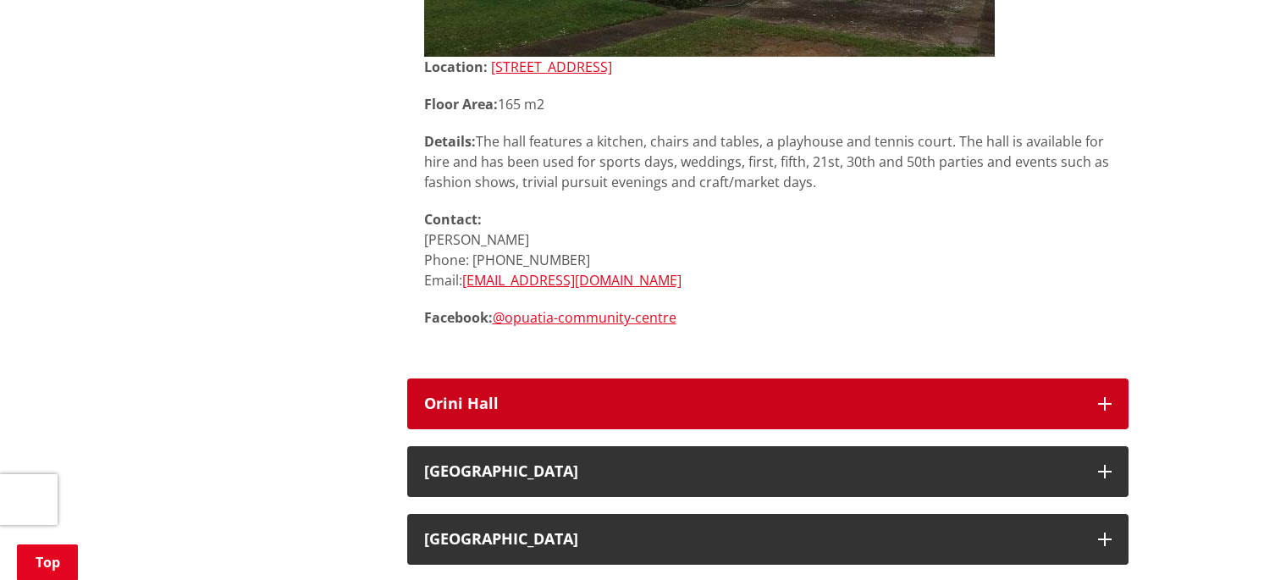
click at [482, 395] on h3 "Orini Hall" at bounding box center [752, 403] width 657 height 17
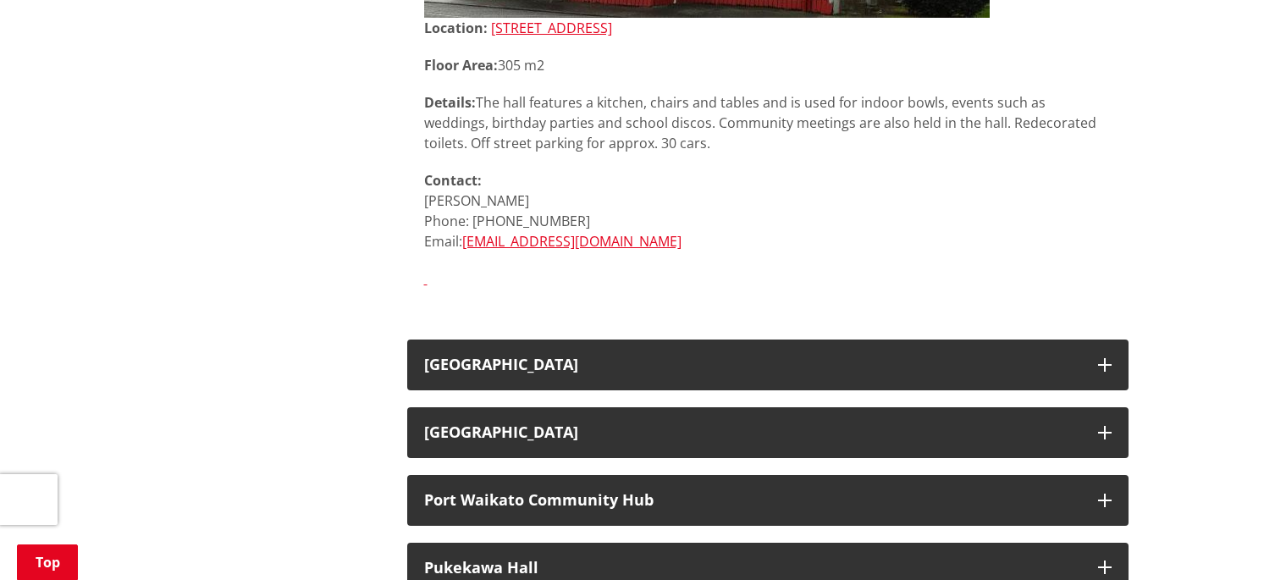
scroll to position [10551, 0]
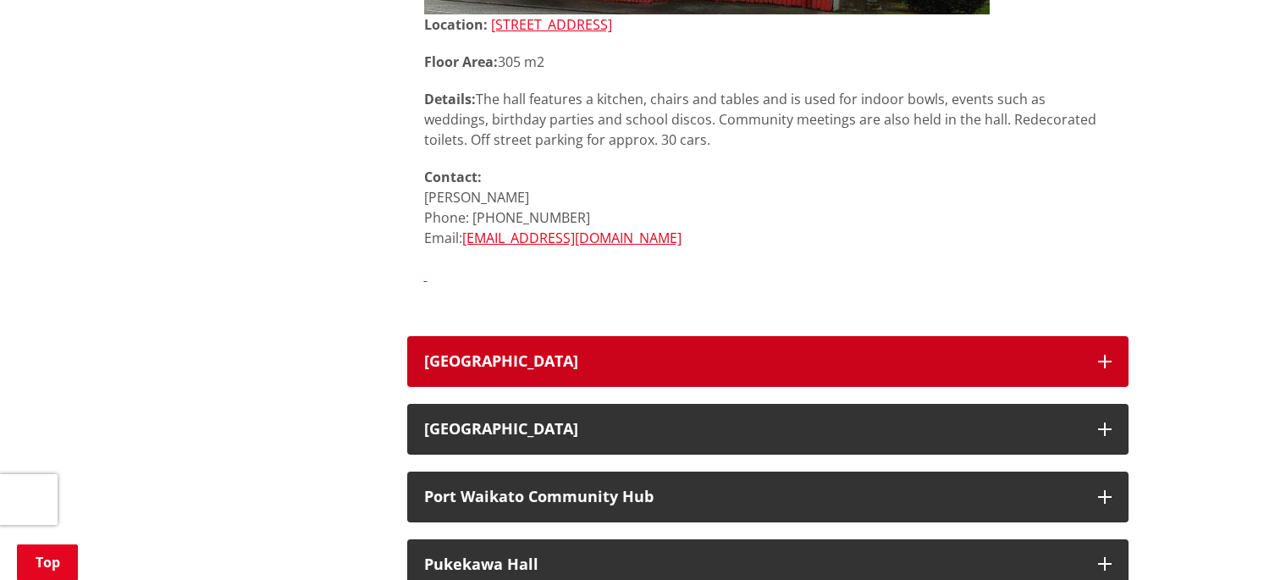
click at [490, 353] on h3 "[GEOGRAPHIC_DATA]" at bounding box center [752, 361] width 657 height 17
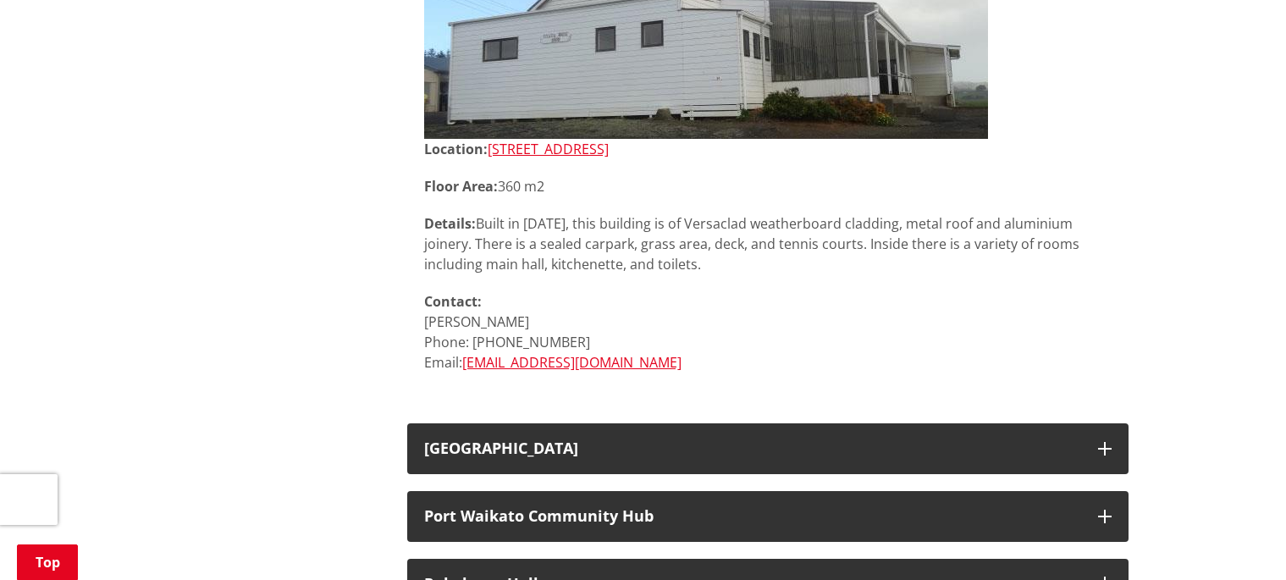
scroll to position [11064, 0]
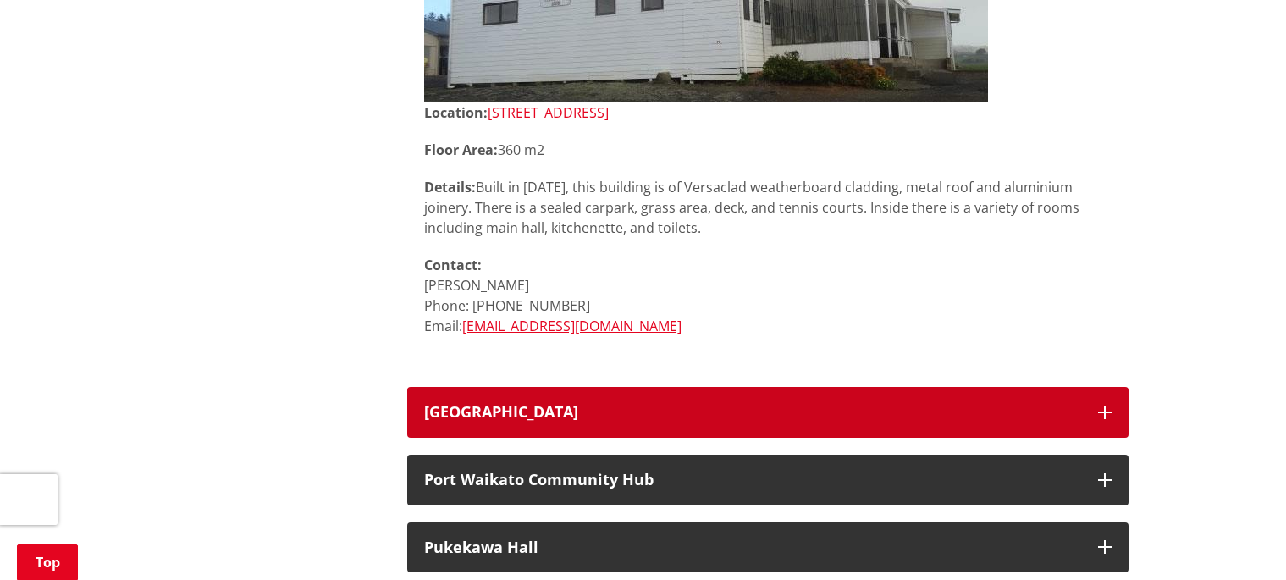
click at [492, 387] on button "[GEOGRAPHIC_DATA]" at bounding box center [767, 412] width 721 height 51
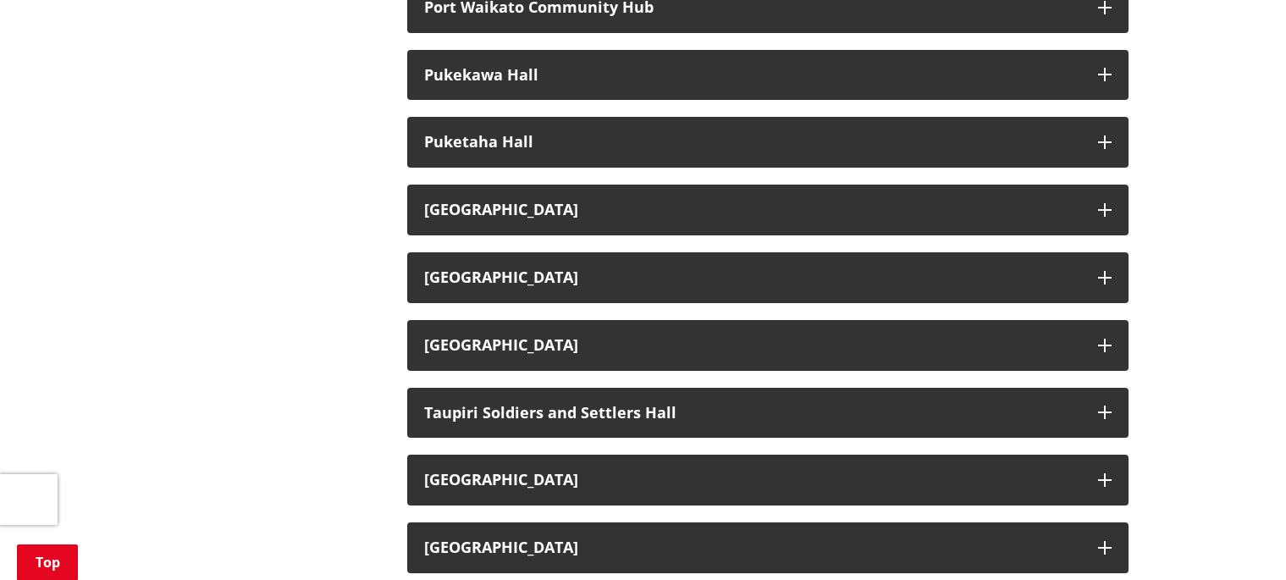
scroll to position [12301, 0]
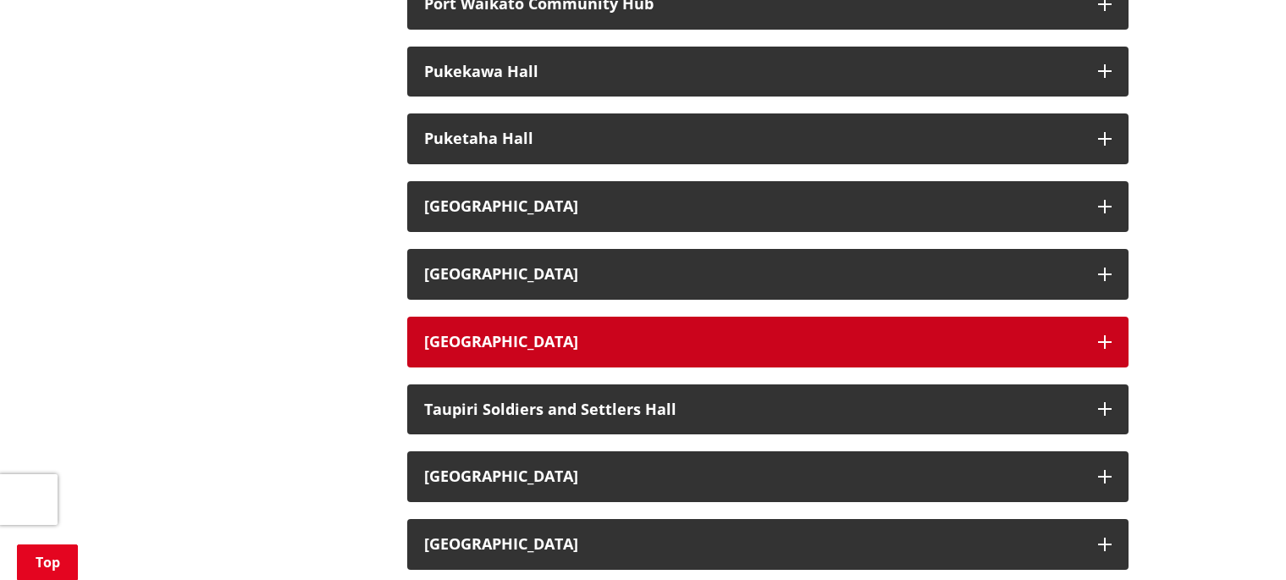
click at [509, 333] on h3 "[GEOGRAPHIC_DATA]" at bounding box center [752, 341] width 657 height 17
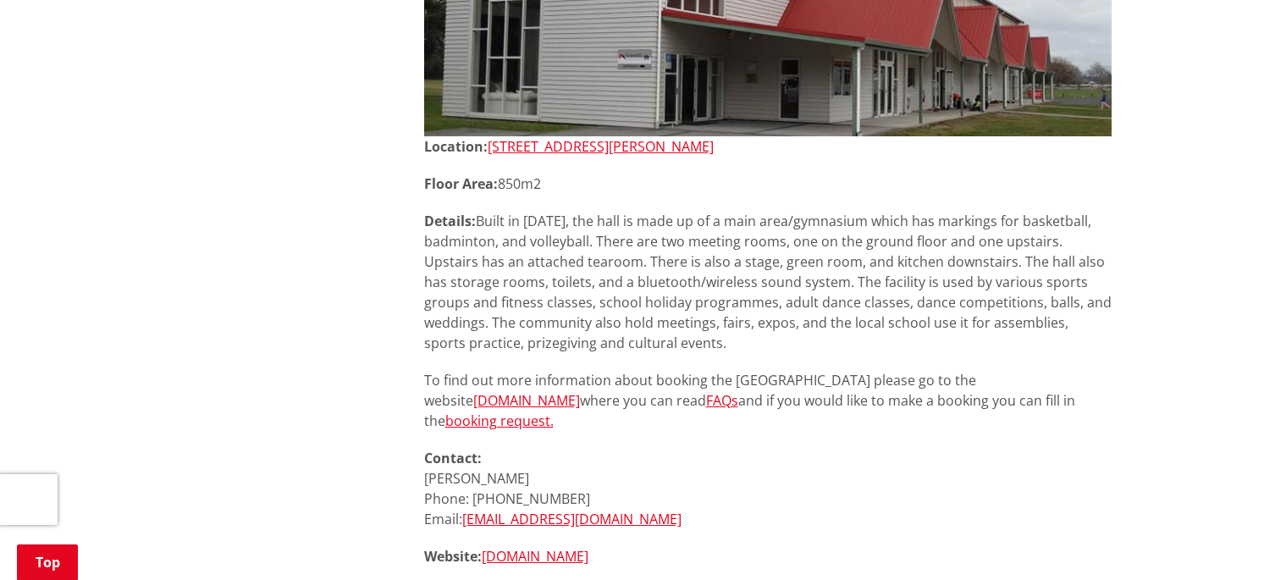
scroll to position [12807, 0]
click at [580, 390] on link "[DOMAIN_NAME]" at bounding box center [526, 399] width 107 height 19
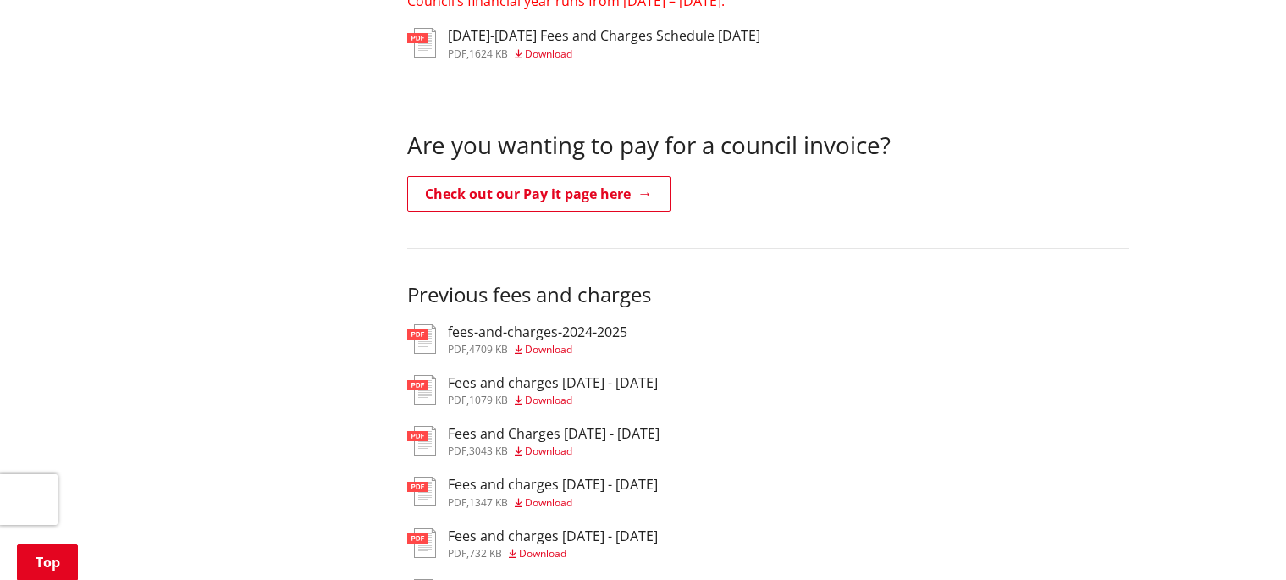
scroll to position [506, 0]
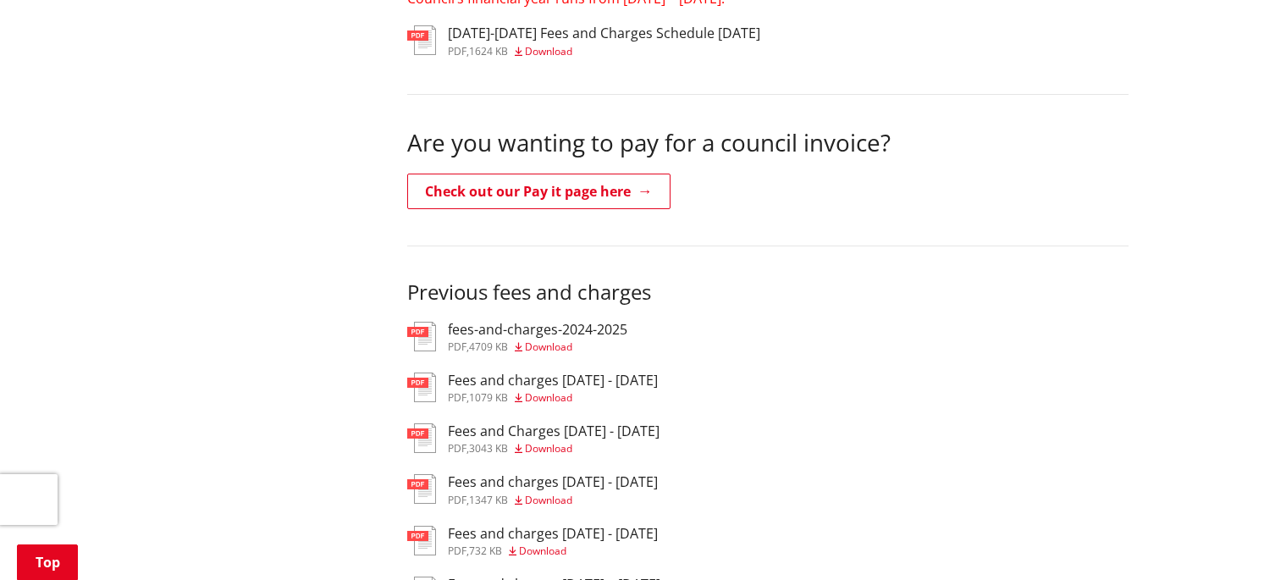
click at [492, 324] on h3 "fees-and-charges-2024-2025" at bounding box center [537, 330] width 179 height 16
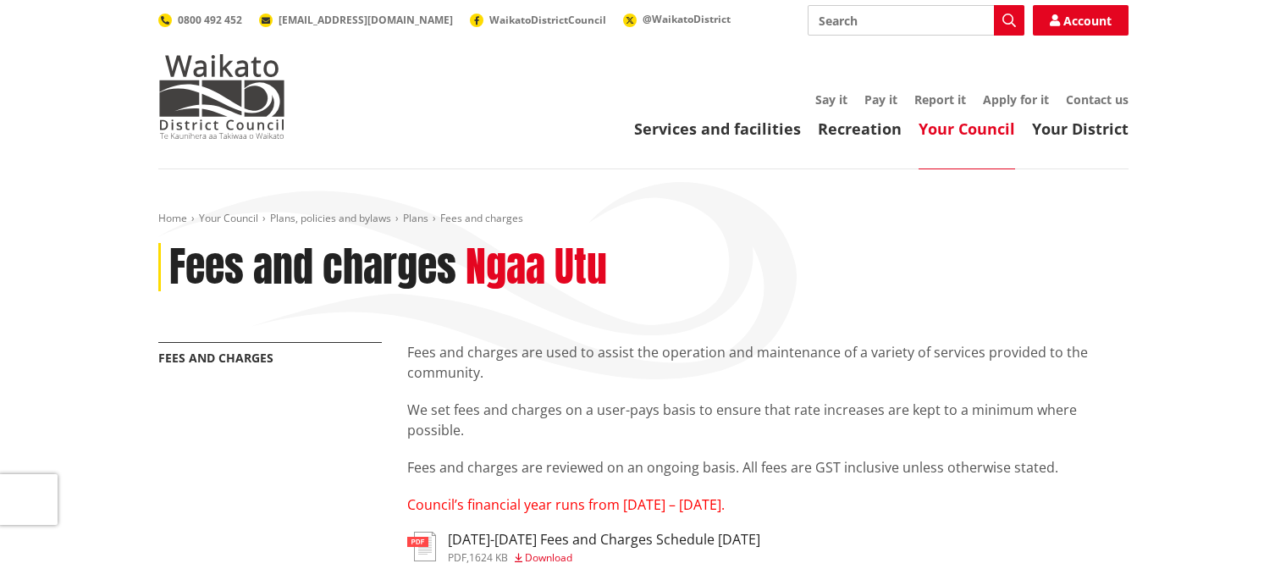
scroll to position [0, 0]
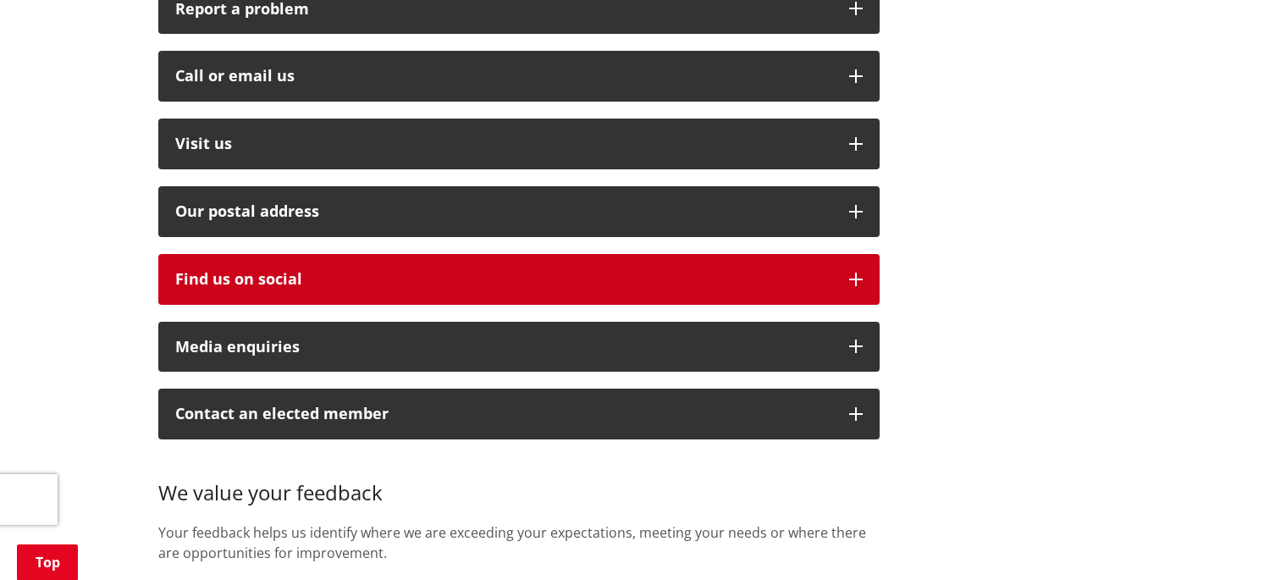
scroll to position [542, 0]
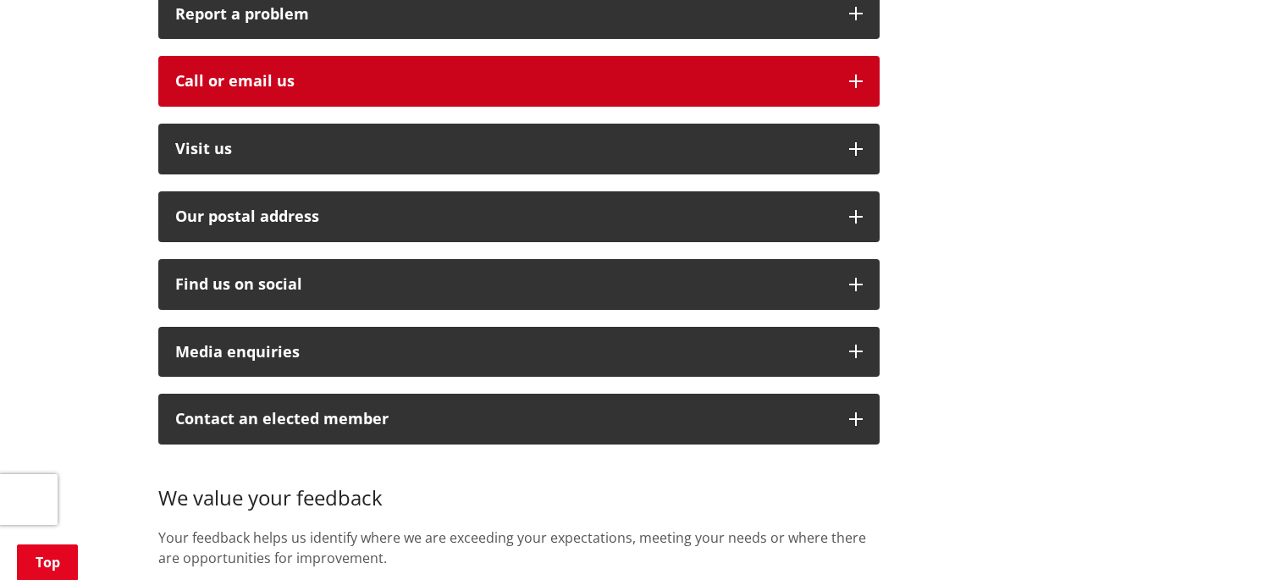
click at [495, 73] on div "Call or email us" at bounding box center [503, 81] width 657 height 17
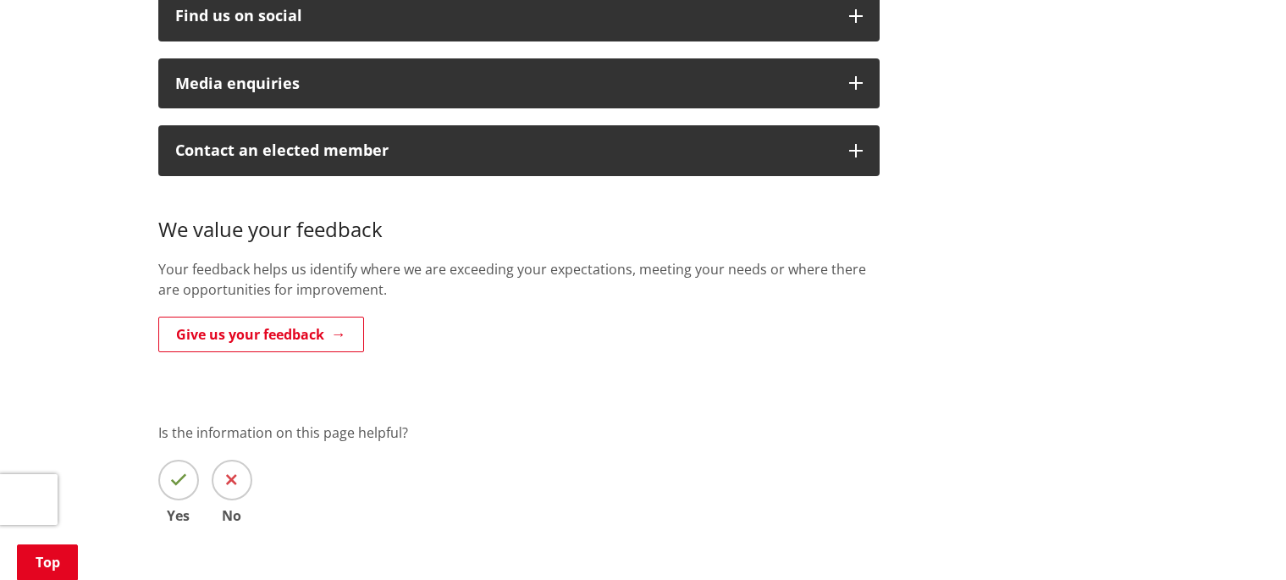
scroll to position [1069, 0]
